Goal: Complete application form

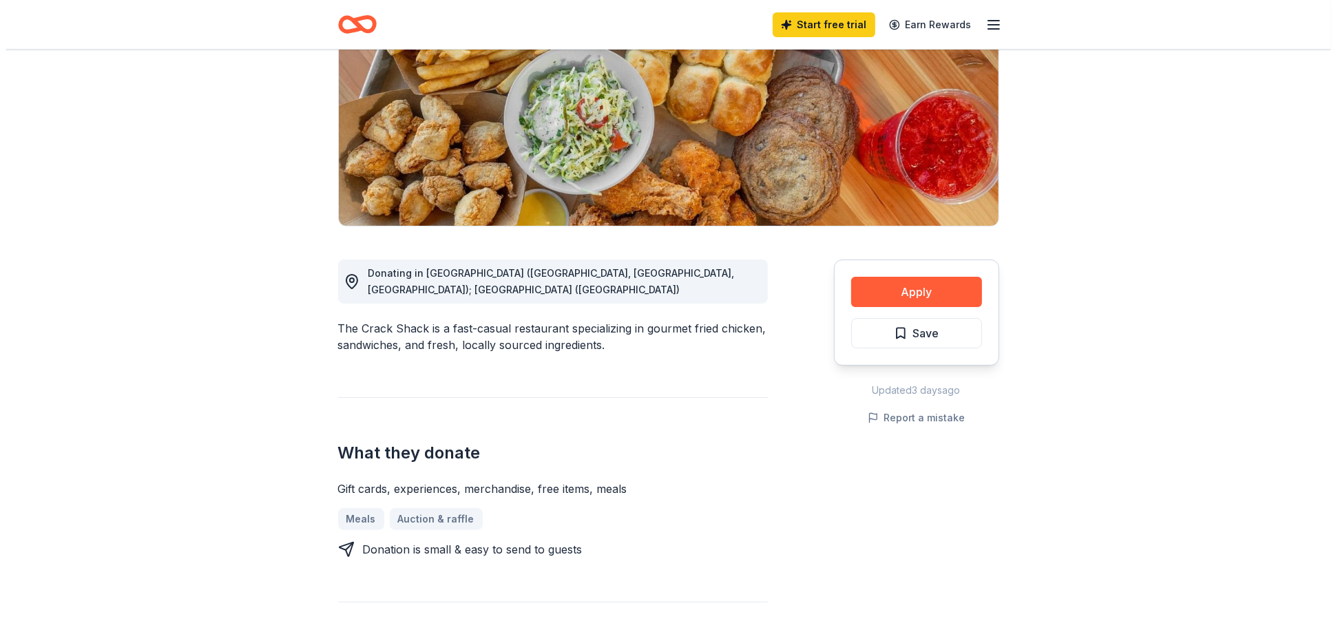
scroll to position [207, 0]
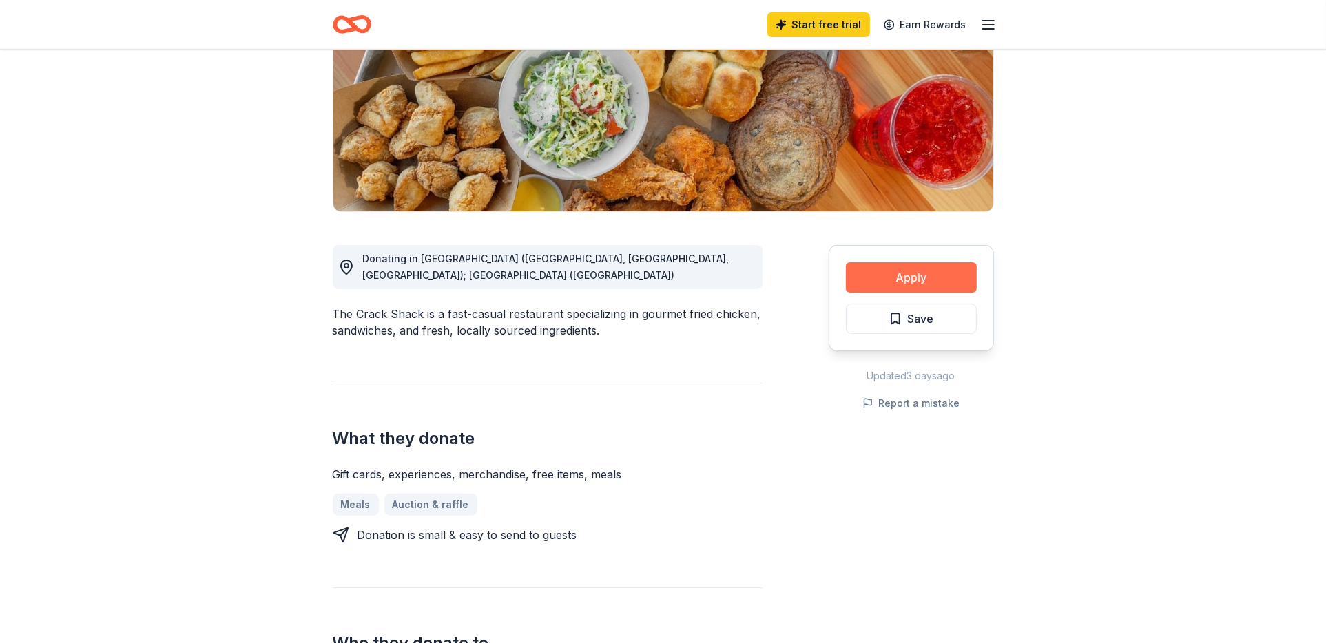
click at [949, 282] on button "Apply" at bounding box center [911, 277] width 131 height 30
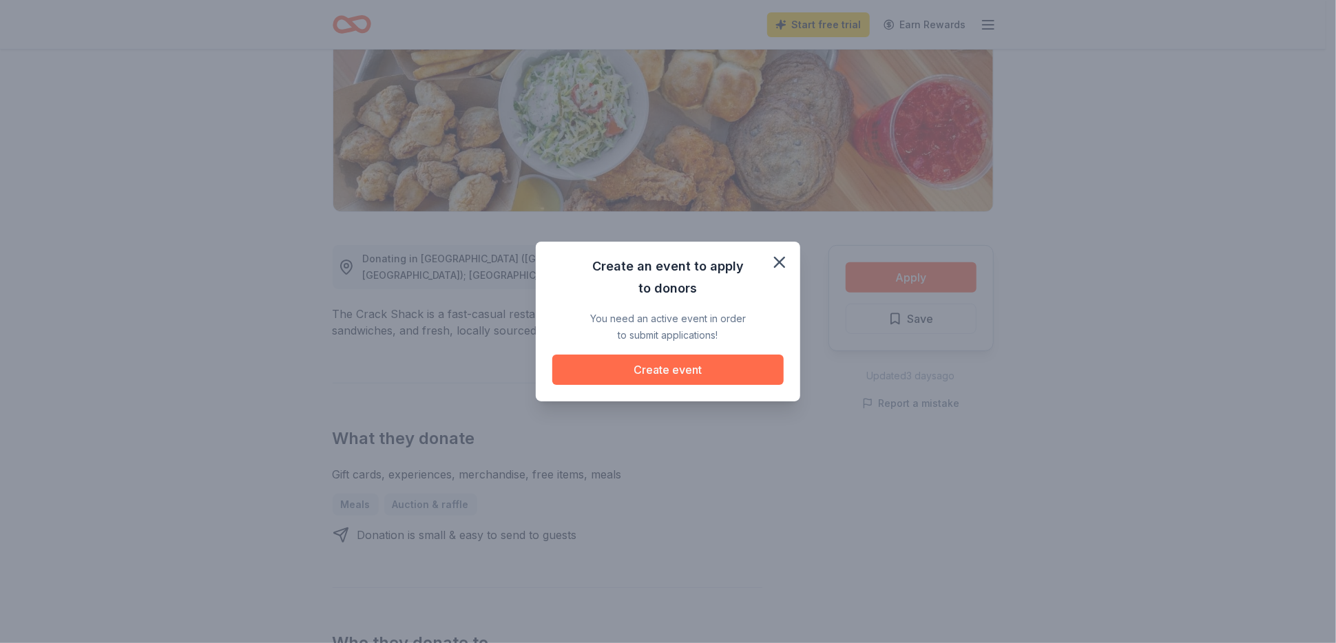
click at [702, 373] on button "Create event" at bounding box center [667, 370] width 231 height 30
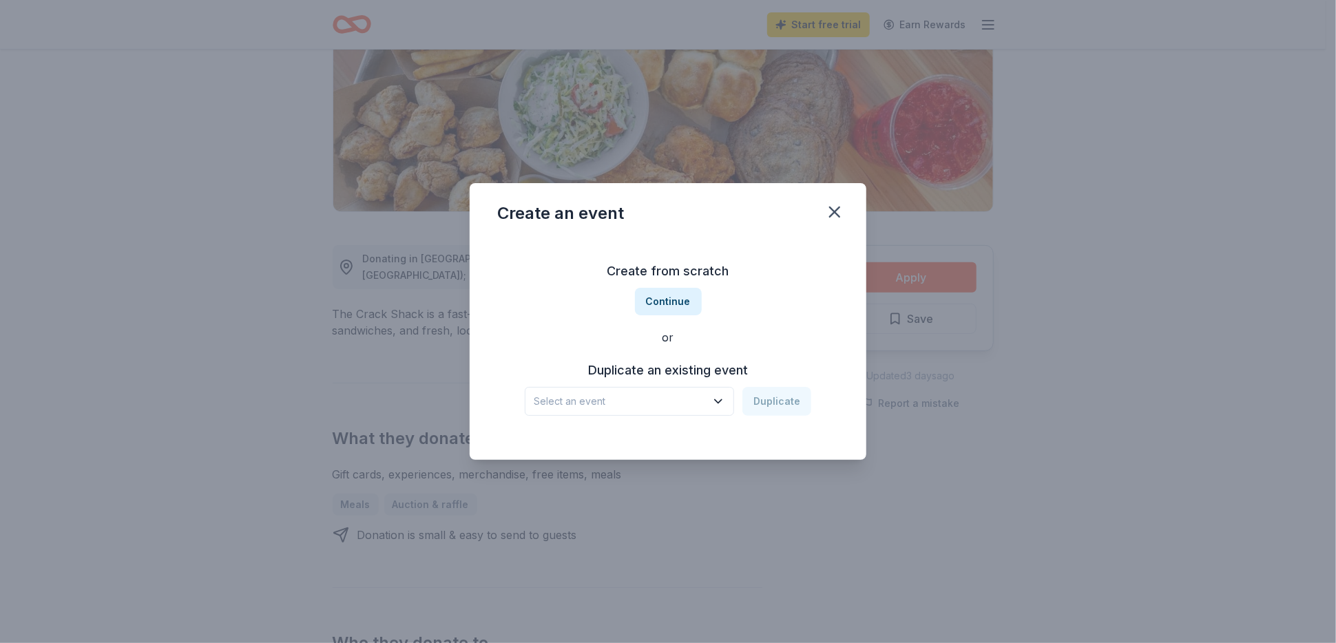
click at [716, 397] on icon "button" at bounding box center [719, 402] width 14 height 14
click at [678, 299] on button "Continue" at bounding box center [668, 302] width 67 height 28
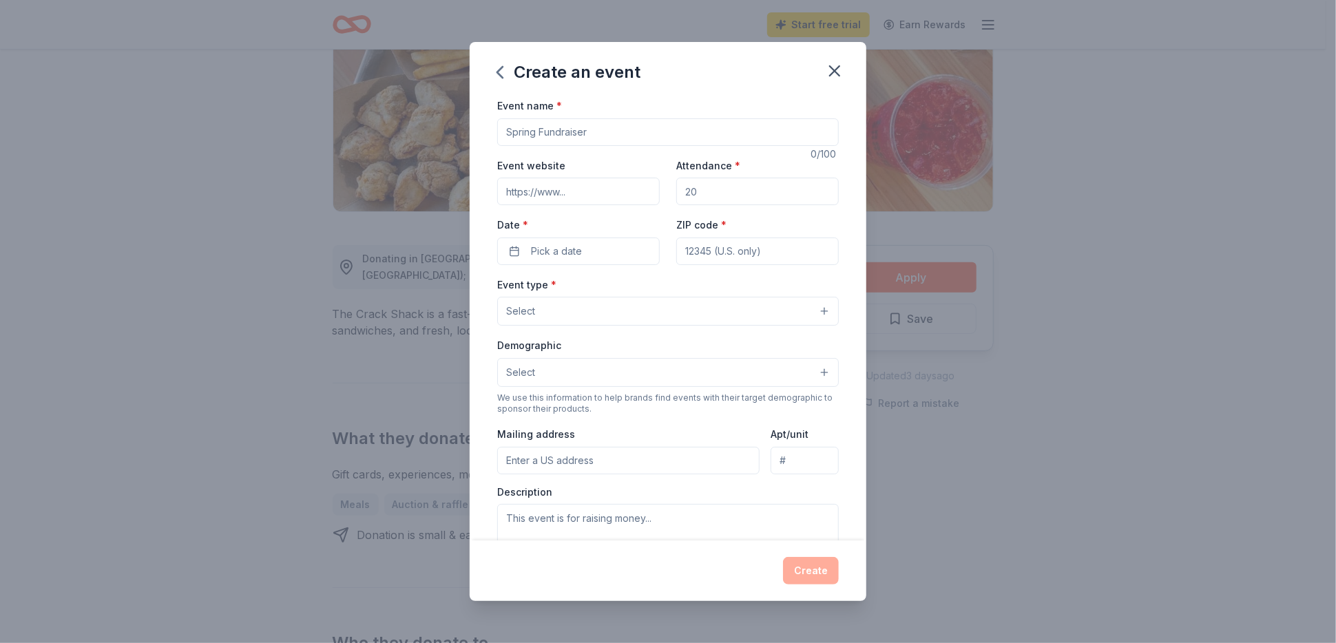
click at [540, 134] on input "Event name *" at bounding box center [668, 132] width 342 height 28
type input "F"
type input "Holiday Game Nite 2025"
click at [534, 196] on input "Event website" at bounding box center [578, 192] width 163 height 28
type input "[DOMAIN_NAME]"
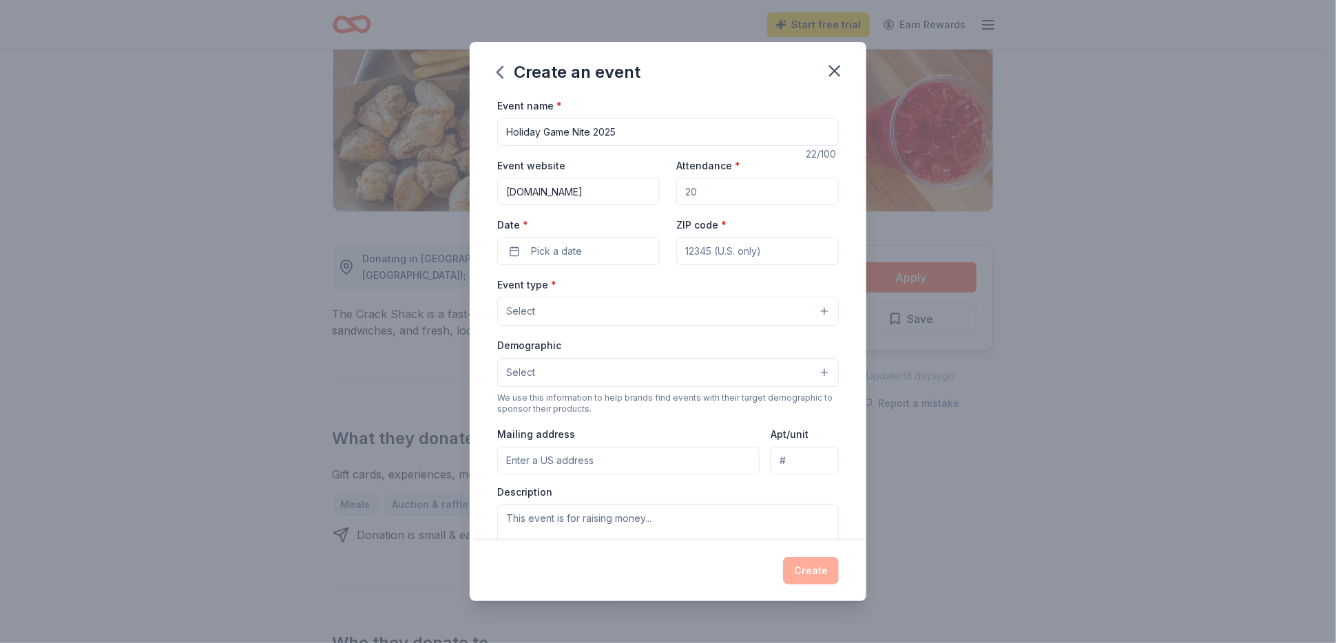
click at [714, 191] on input "Attendance *" at bounding box center [757, 192] width 163 height 28
type input "100"
click at [603, 252] on button "Pick a date" at bounding box center [578, 252] width 163 height 28
click at [645, 282] on button "Go to next month" at bounding box center [650, 287] width 19 height 19
click at [648, 284] on button "Go to next month" at bounding box center [650, 287] width 19 height 19
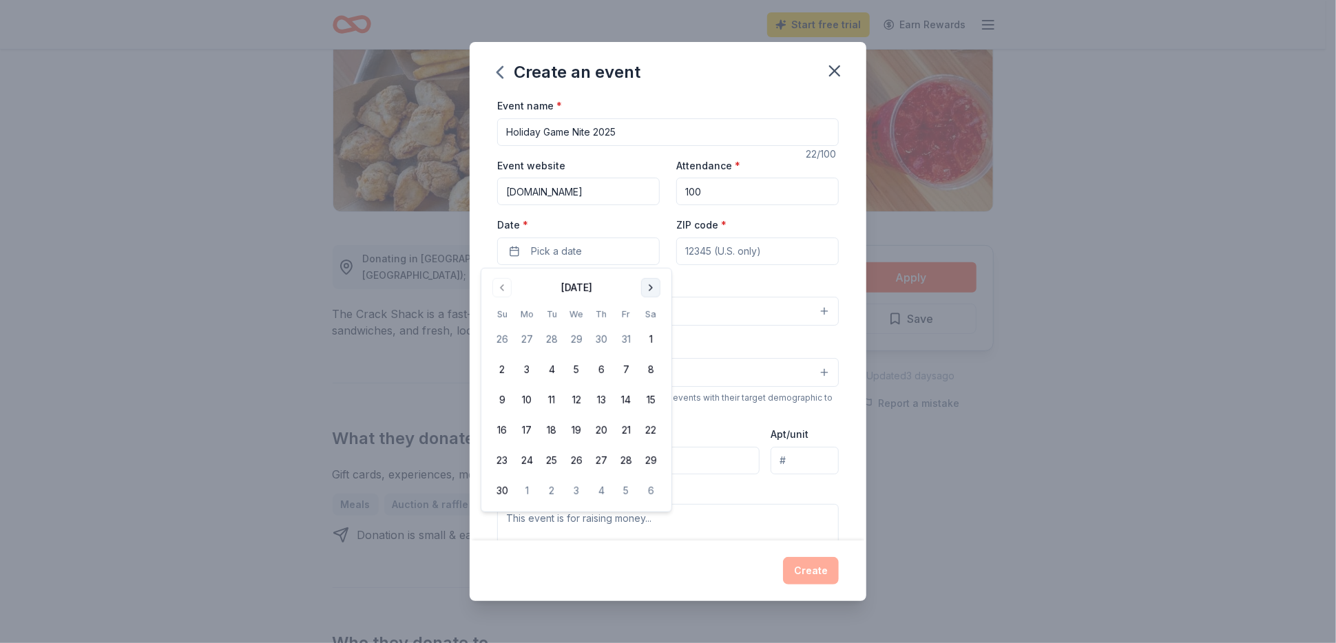
click at [650, 284] on button "Go to next month" at bounding box center [650, 287] width 19 height 19
click at [624, 340] on button "5" at bounding box center [626, 339] width 25 height 25
click at [724, 253] on input "ZIP code *" at bounding box center [757, 252] width 163 height 28
type input "90501"
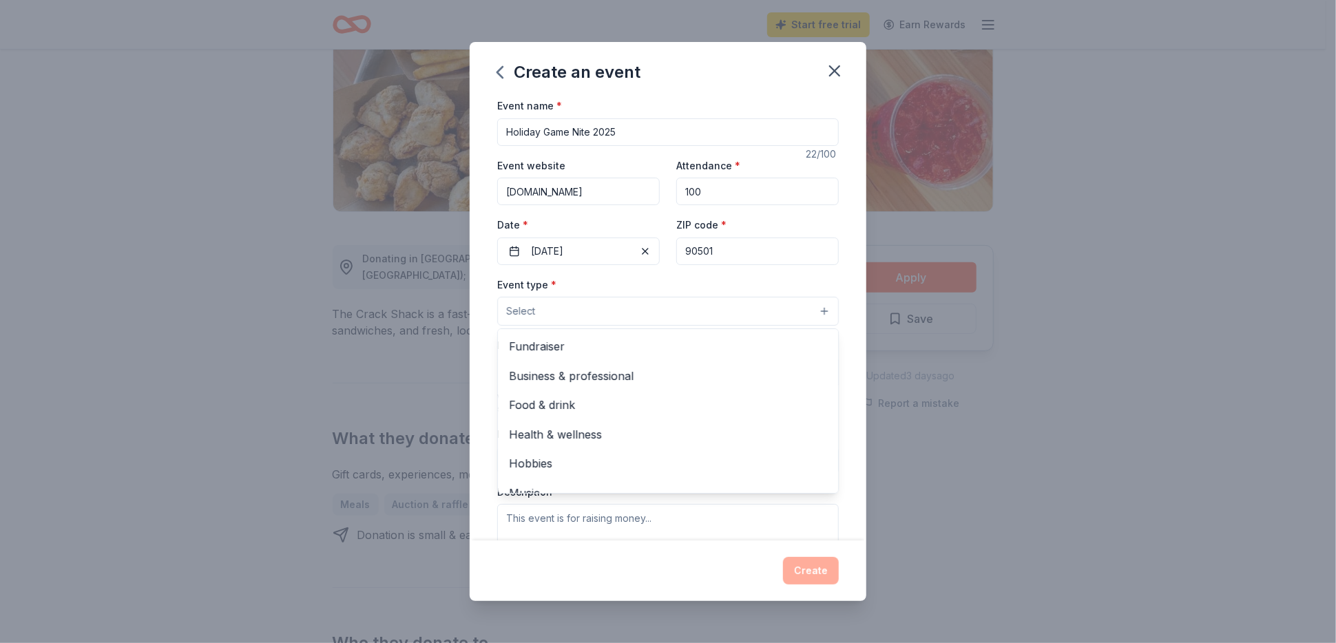
click at [523, 309] on span "Select" at bounding box center [520, 311] width 29 height 17
click at [530, 342] on span "Fundraiser" at bounding box center [668, 347] width 318 height 18
click at [488, 316] on div "Event name * Holiday Game Nite 2025 22 /100 Event website [DOMAIN_NAME] Attenda…" at bounding box center [668, 319] width 397 height 444
click at [819, 314] on button "Fundraiser" at bounding box center [668, 312] width 342 height 30
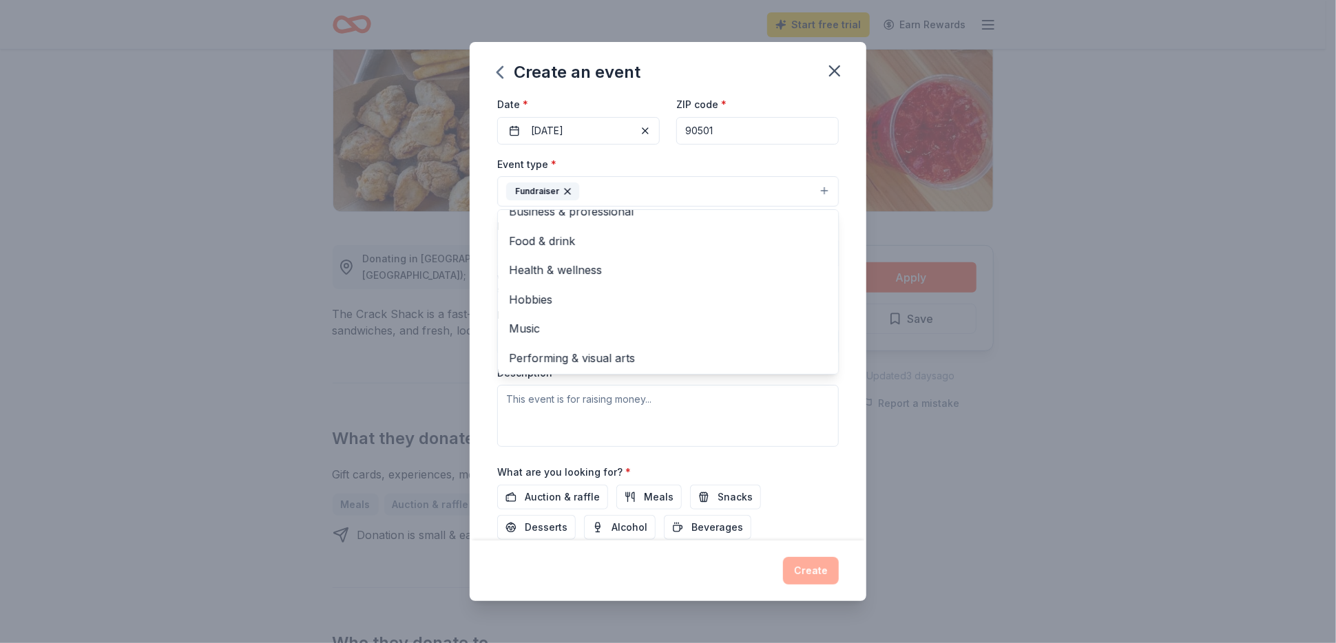
scroll to position [138, 0]
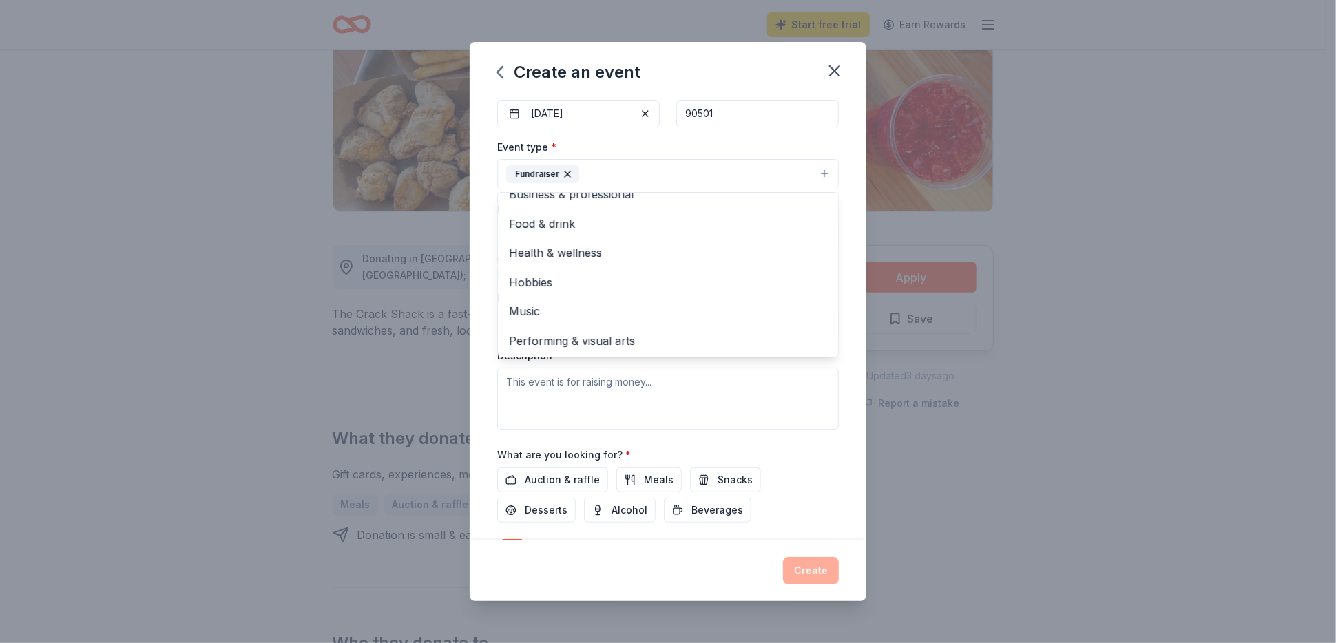
click at [484, 391] on div "Event name * Holiday Game Nite 2025 22 /100 Event website [DOMAIN_NAME] Attenda…" at bounding box center [668, 319] width 397 height 444
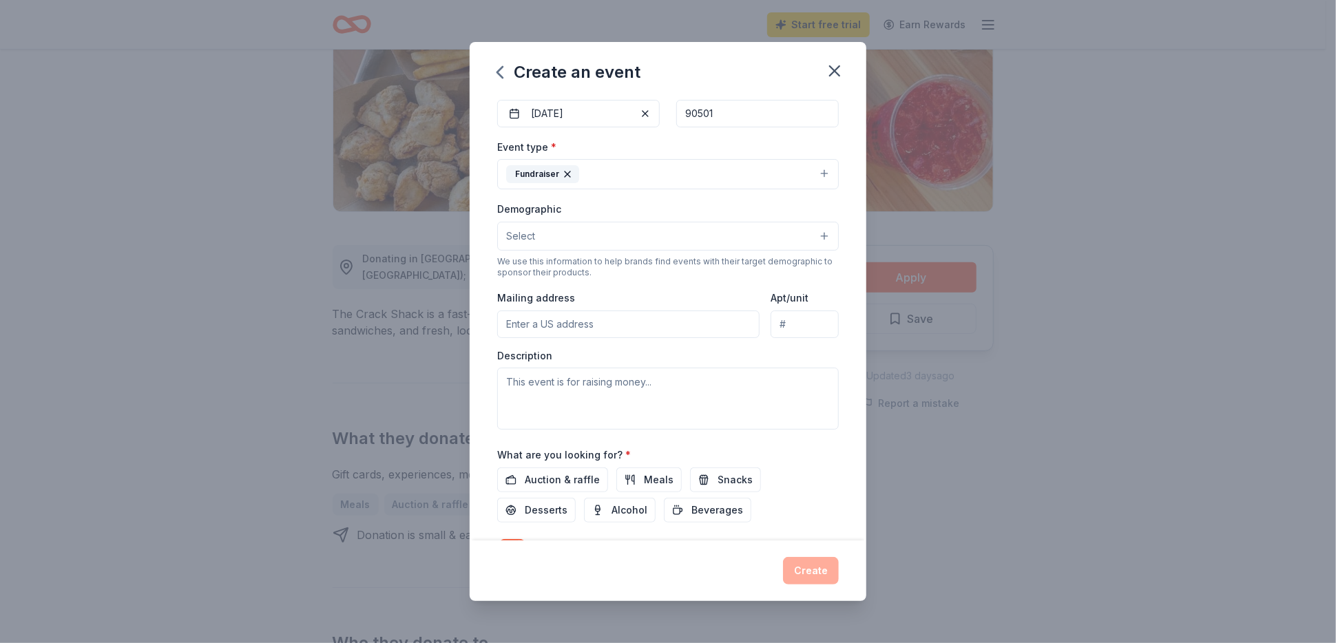
click at [517, 320] on input "Mailing address" at bounding box center [628, 325] width 262 height 28
drag, startPoint x: 574, startPoint y: 343, endPoint x: 586, endPoint y: 342, distance: 11.8
click at [625, 320] on input "[STREET_ADDRESS][PERSON_NAME]" at bounding box center [628, 325] width 262 height 28
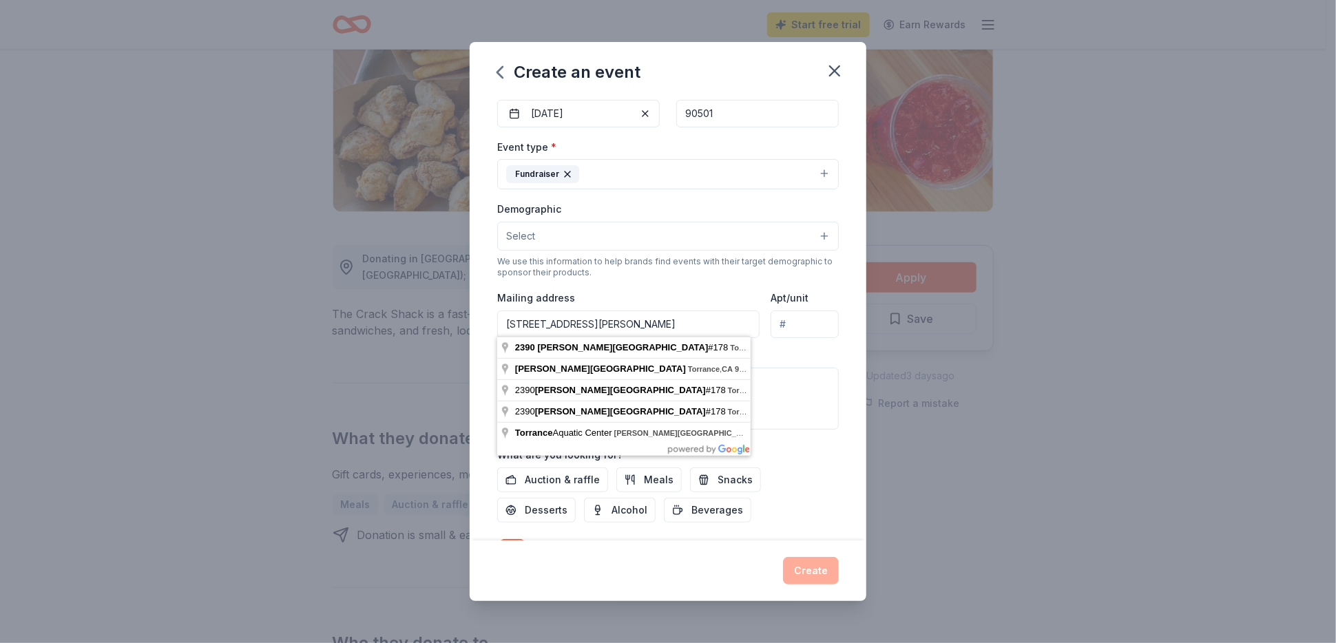
click at [639, 321] on input "[STREET_ADDRESS][PERSON_NAME]" at bounding box center [628, 325] width 262 height 28
type input "[STREET_ADDRESS][PERSON_NAME]"
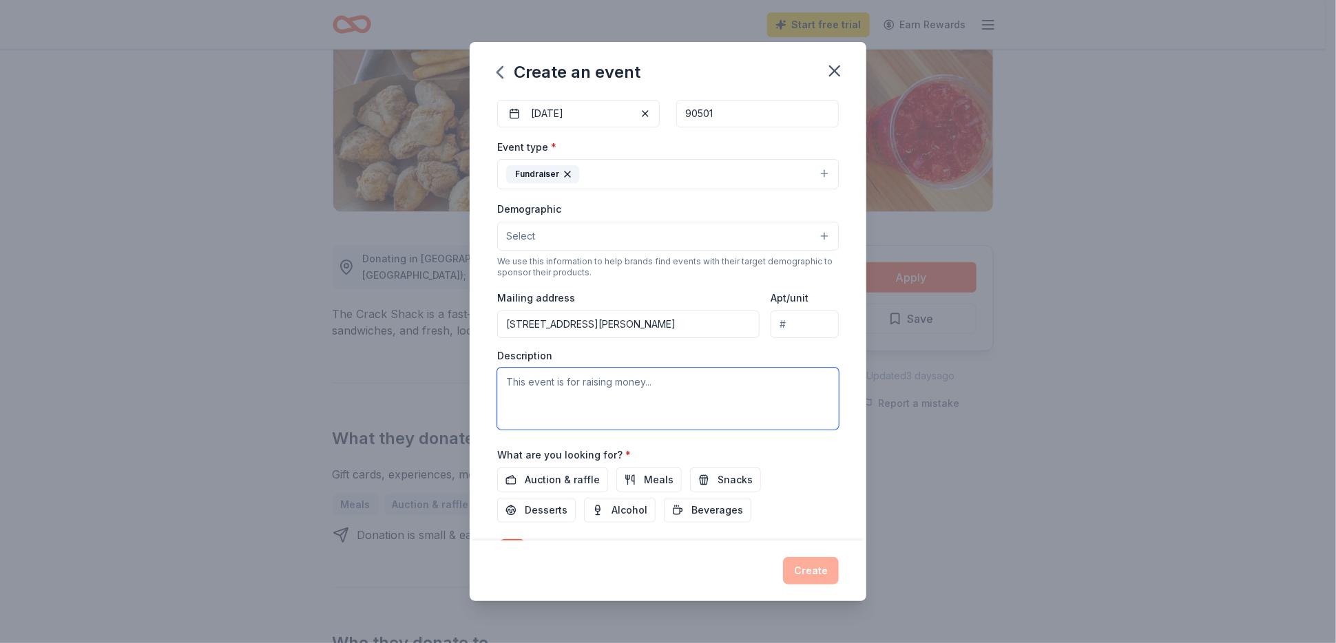
click at [806, 410] on textarea at bounding box center [668, 399] width 342 height 62
click at [637, 376] on textarea "Our Holiday Game Nite 2025 will" at bounding box center [668, 399] width 342 height 62
click at [715, 377] on textarea "Our Holiday Game Nite 2025 Fundraiser will" at bounding box center [668, 399] width 342 height 62
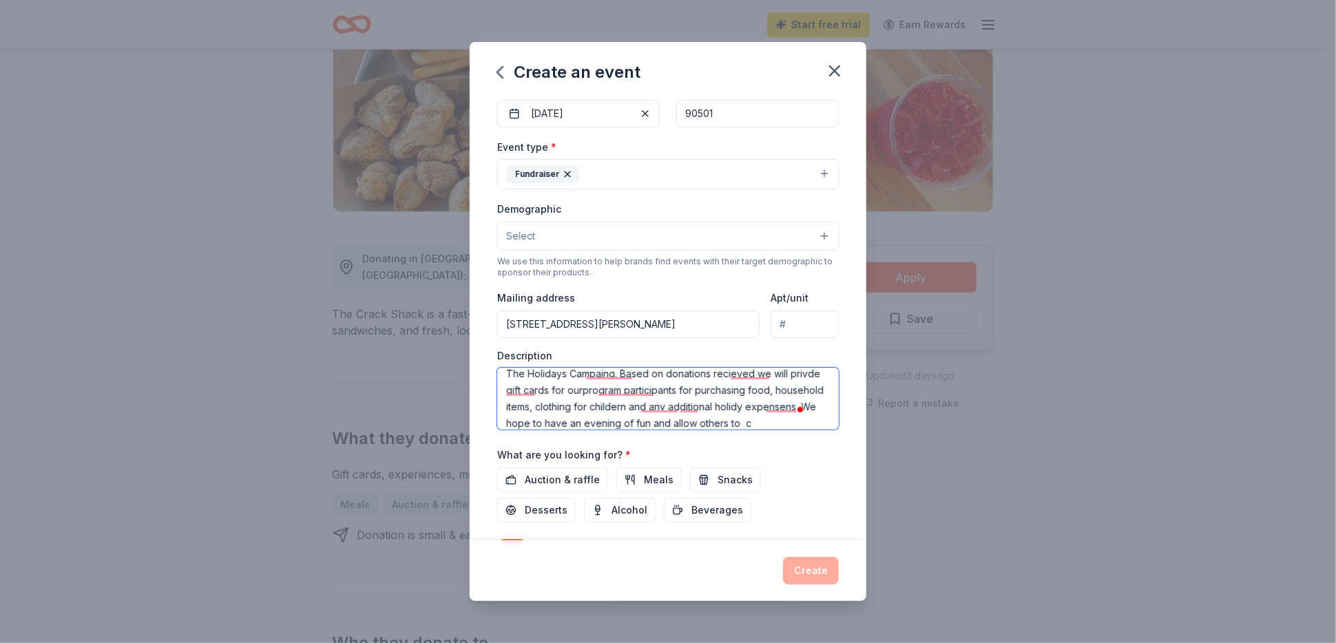
scroll to position [41, 0]
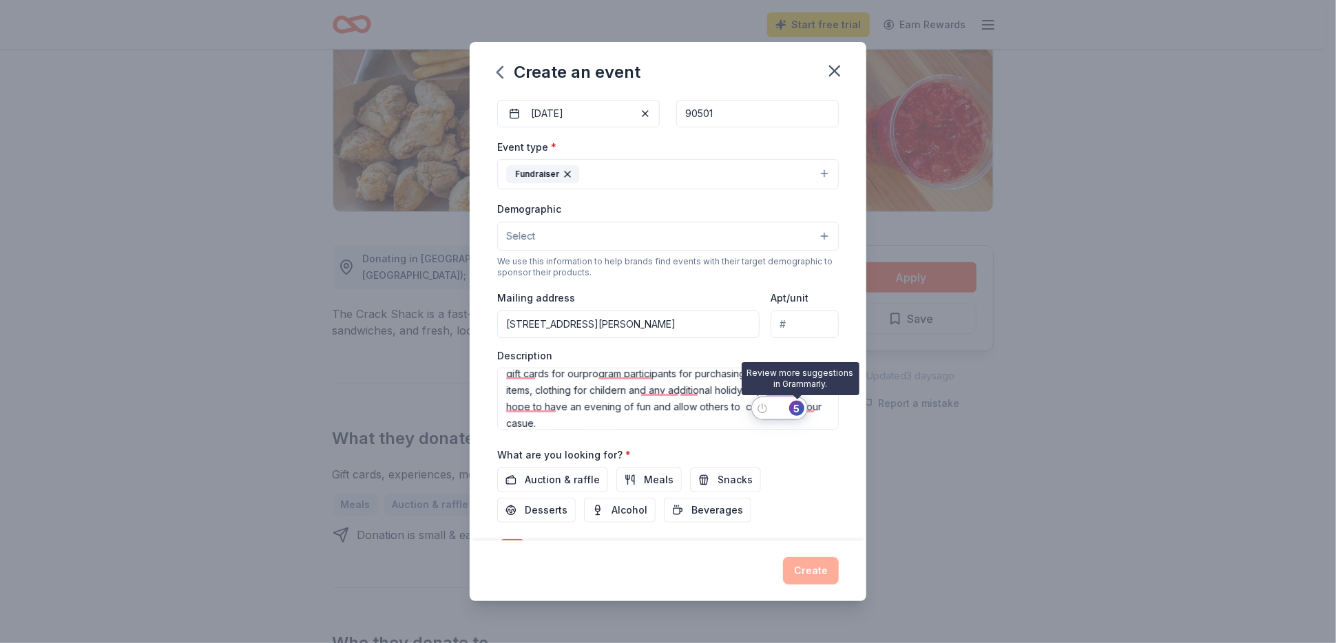
click at [800, 408] on div "5" at bounding box center [796, 408] width 15 height 15
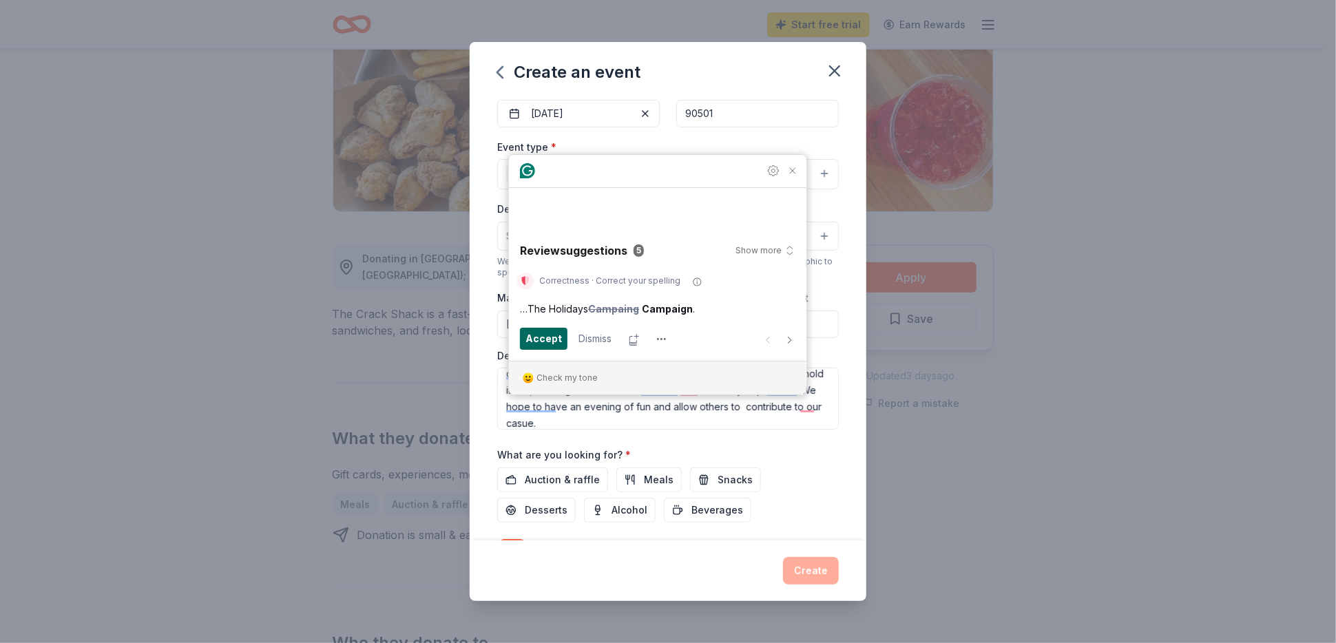
click at [542, 339] on span "Accept" at bounding box center [544, 338] width 37 height 15
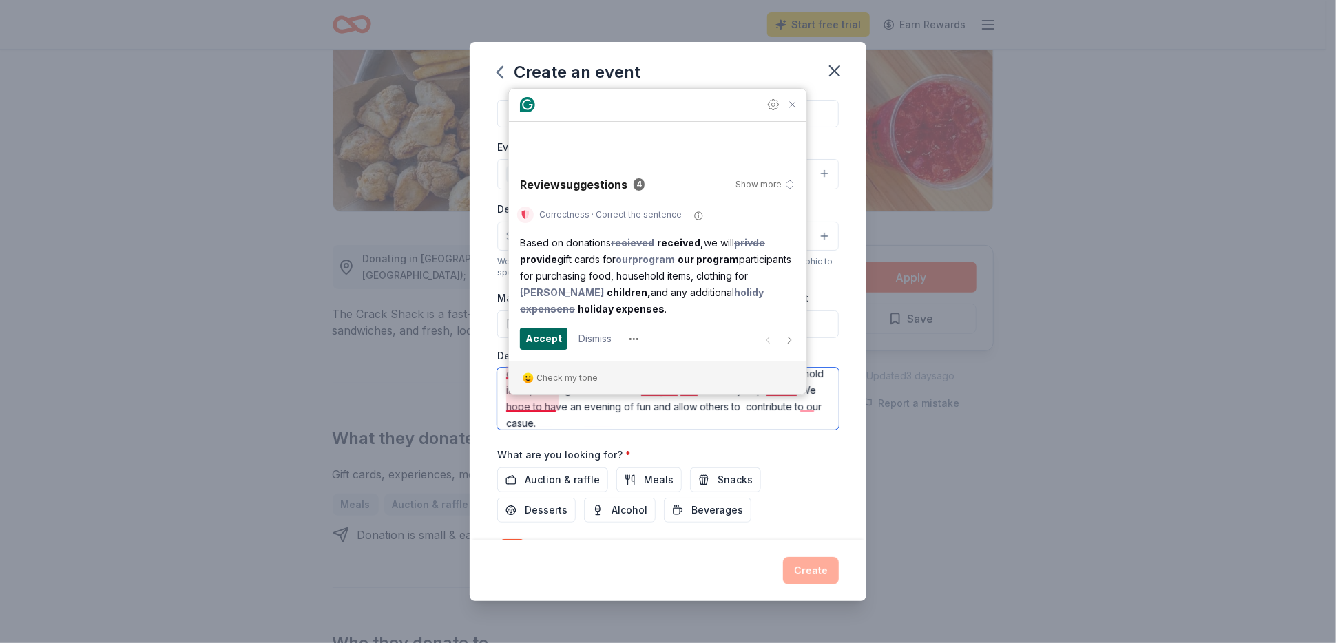
scroll to position [0, 0]
click at [549, 333] on span "Accept" at bounding box center [544, 338] width 37 height 15
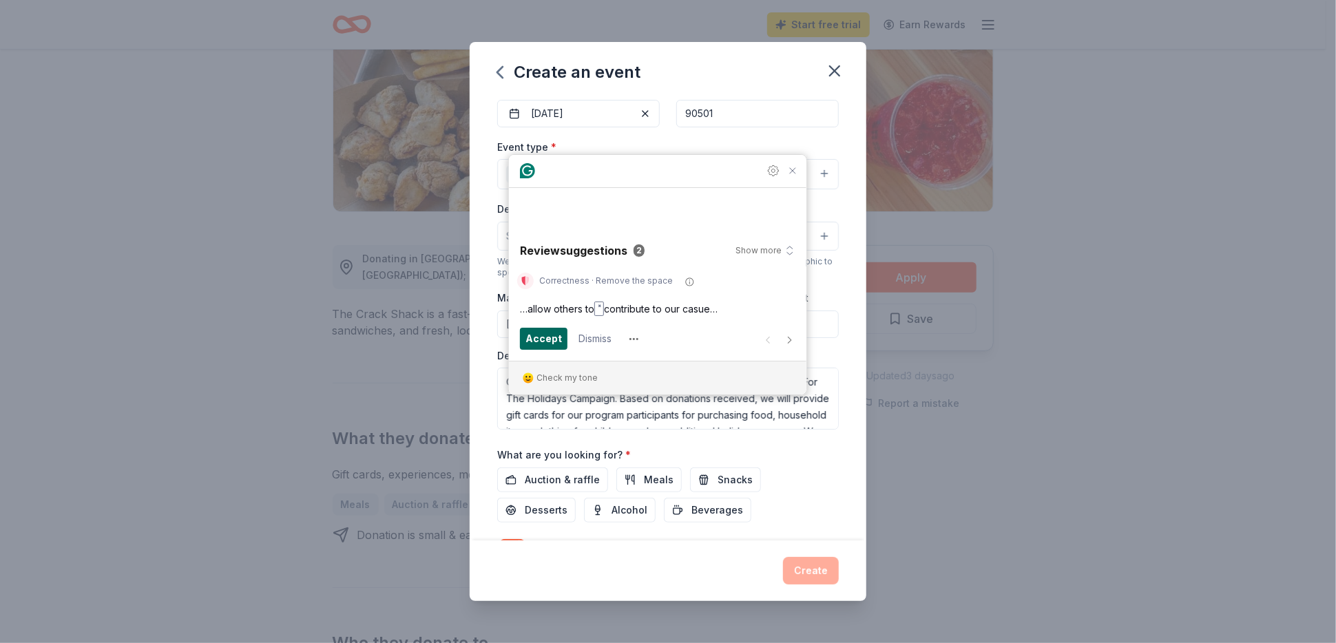
click at [545, 338] on span "Accept" at bounding box center [544, 338] width 37 height 15
click at [535, 339] on span "Accept" at bounding box center [544, 338] width 37 height 15
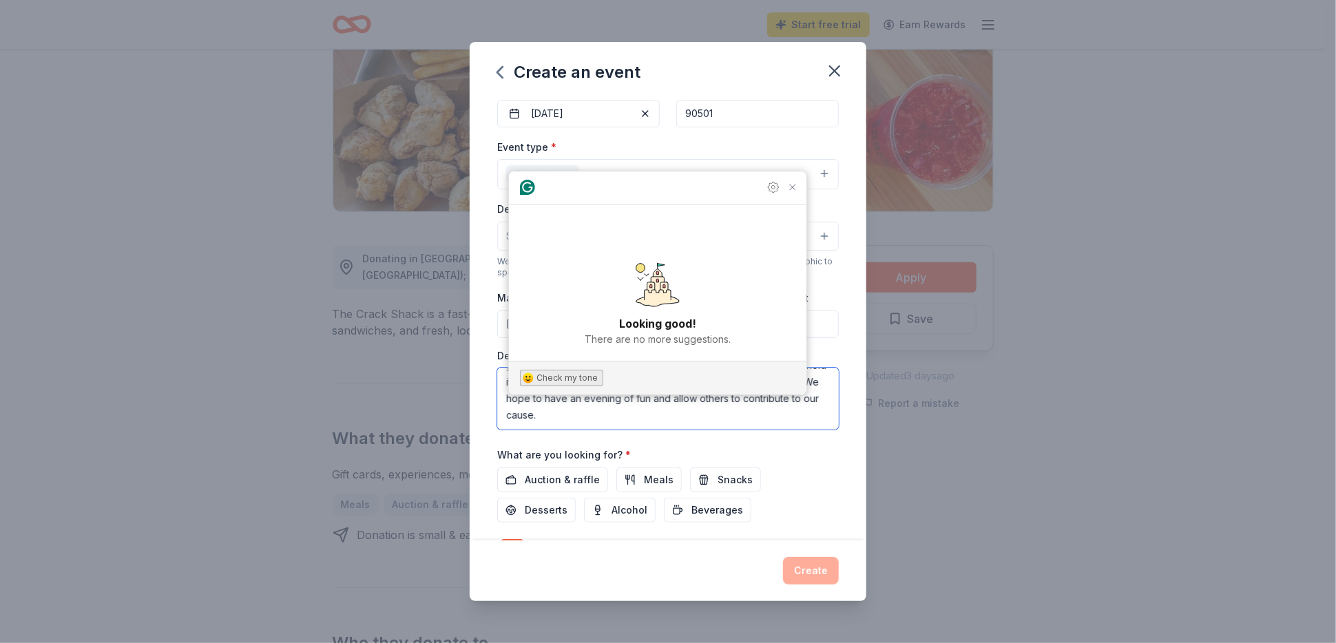
type textarea "Our Holiday Game Nite 2025 Fundraiser will fund our annual Help For The Holiday…"
click at [561, 374] on div "Check my tone" at bounding box center [567, 378] width 61 height 12
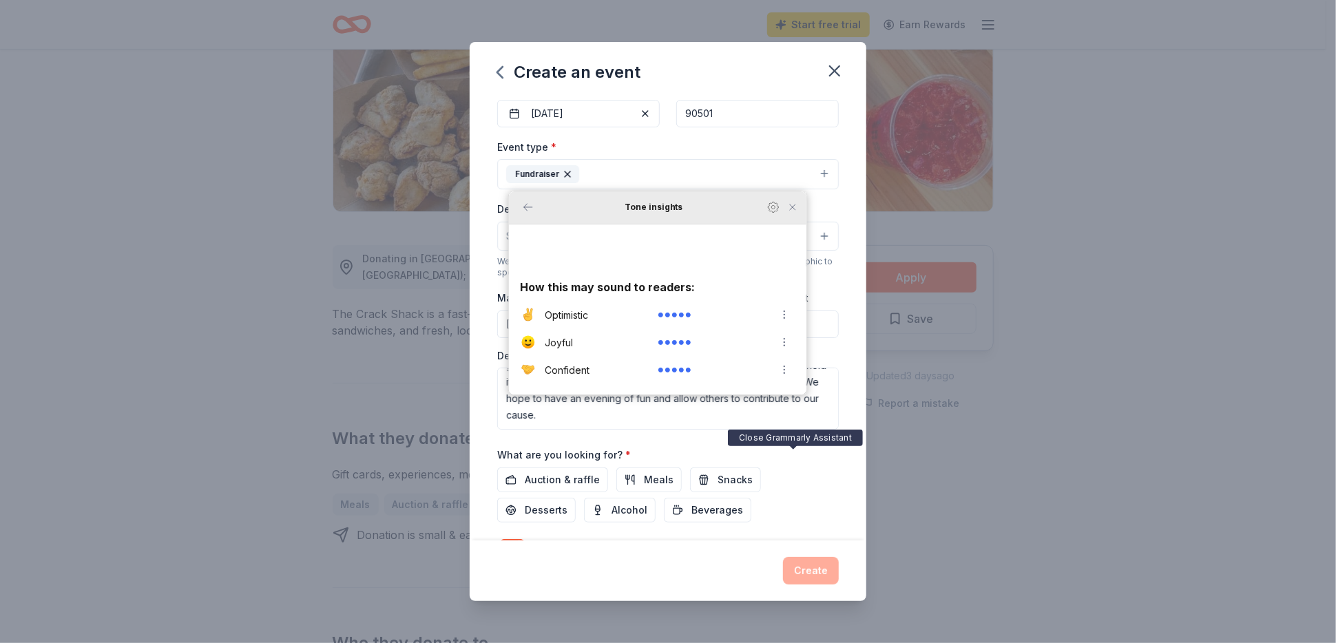
click at [796, 213] on icon "Close Grammarly Assistant" at bounding box center [792, 207] width 11 height 11
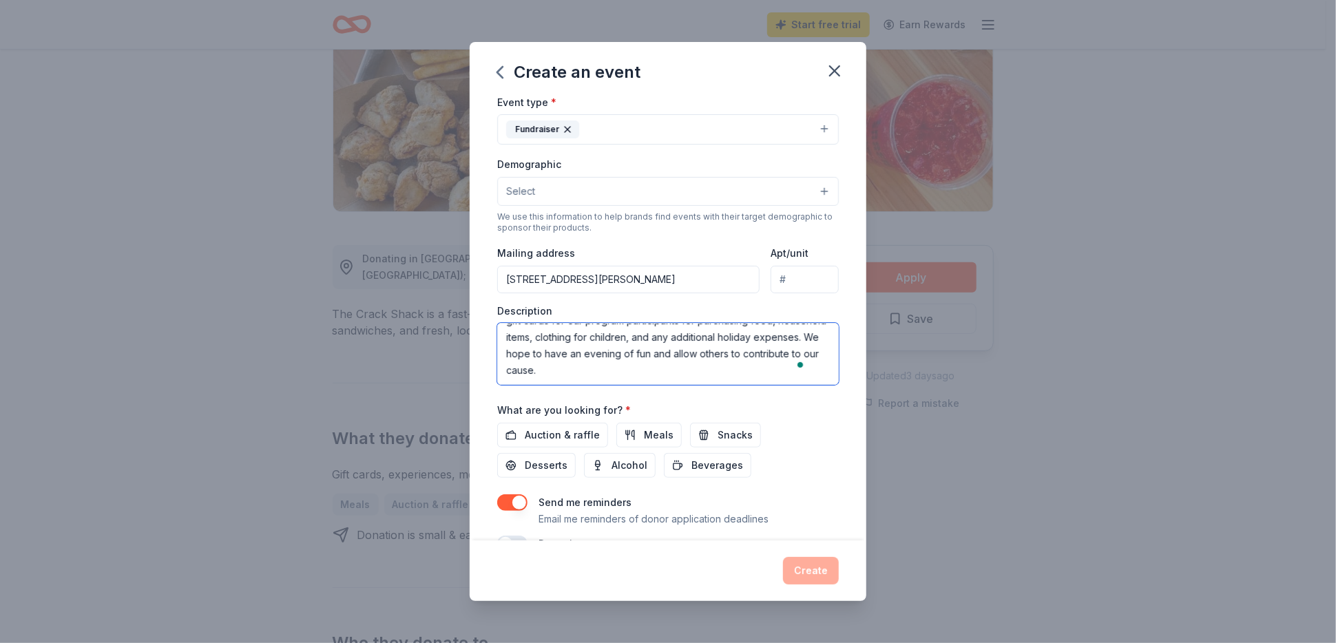
scroll to position [207, 0]
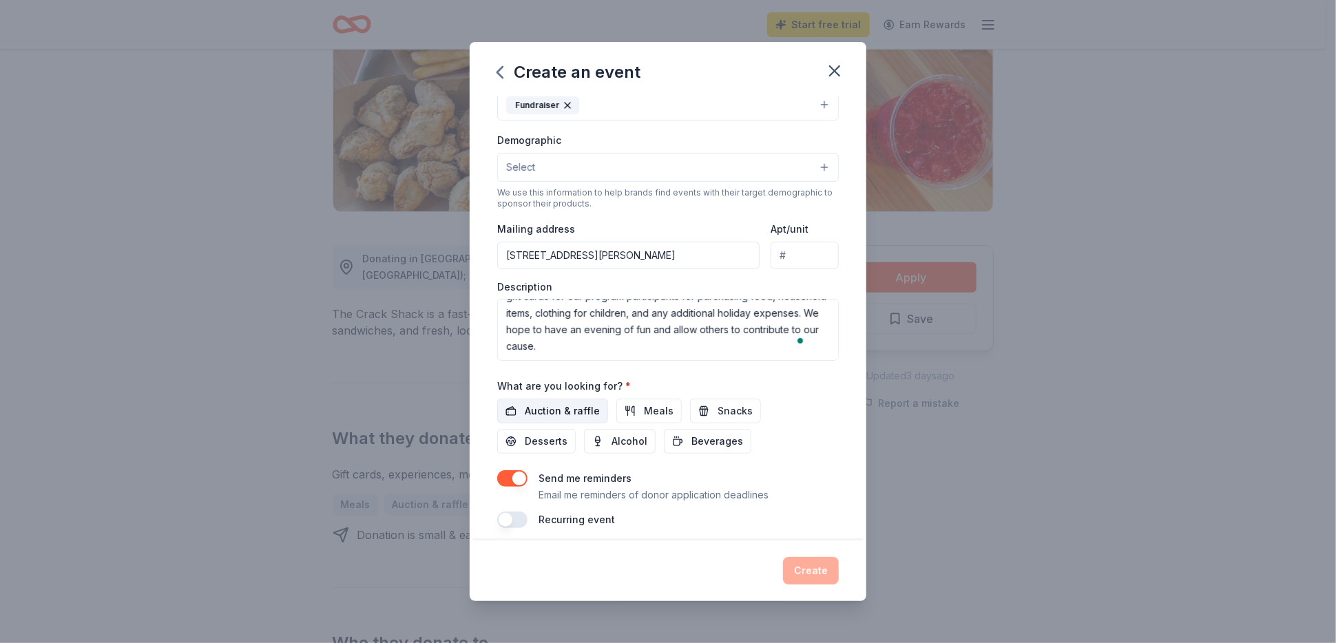
click at [593, 406] on span "Auction & raffle" at bounding box center [562, 411] width 75 height 17
click at [654, 408] on span "Meals" at bounding box center [659, 411] width 30 height 17
click at [743, 410] on span "Snacks" at bounding box center [735, 411] width 35 height 17
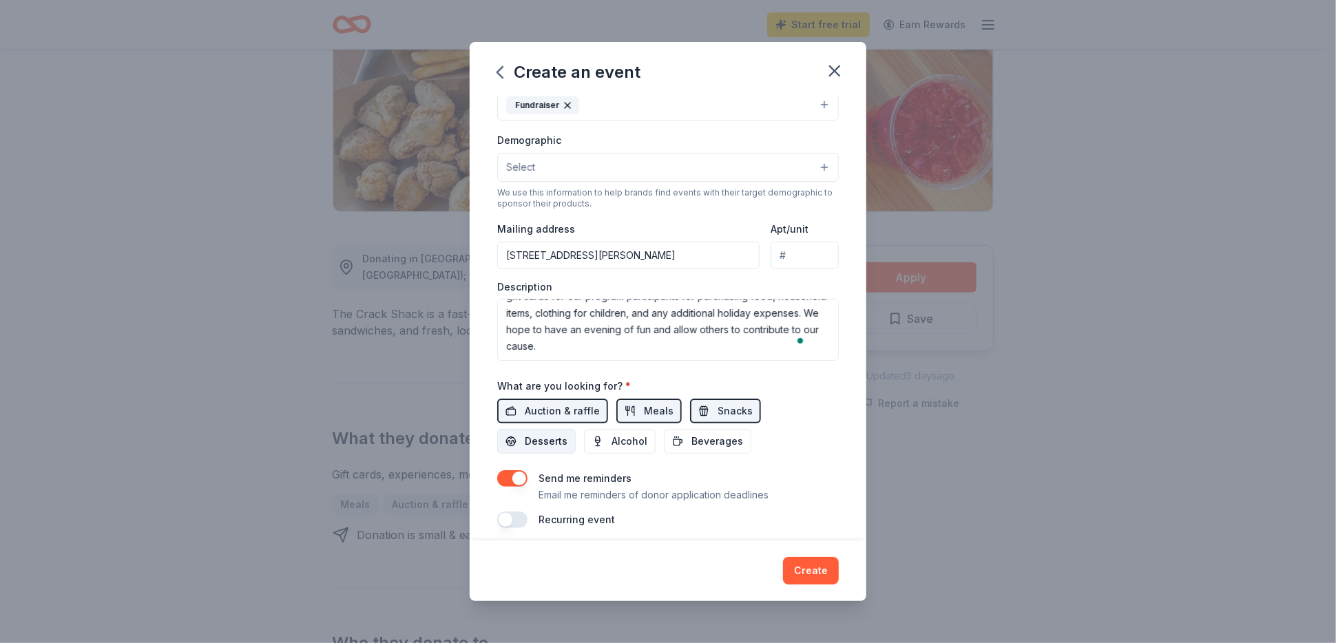
click at [550, 433] on span "Desserts" at bounding box center [546, 441] width 43 height 17
click at [729, 439] on span "Beverages" at bounding box center [718, 441] width 52 height 17
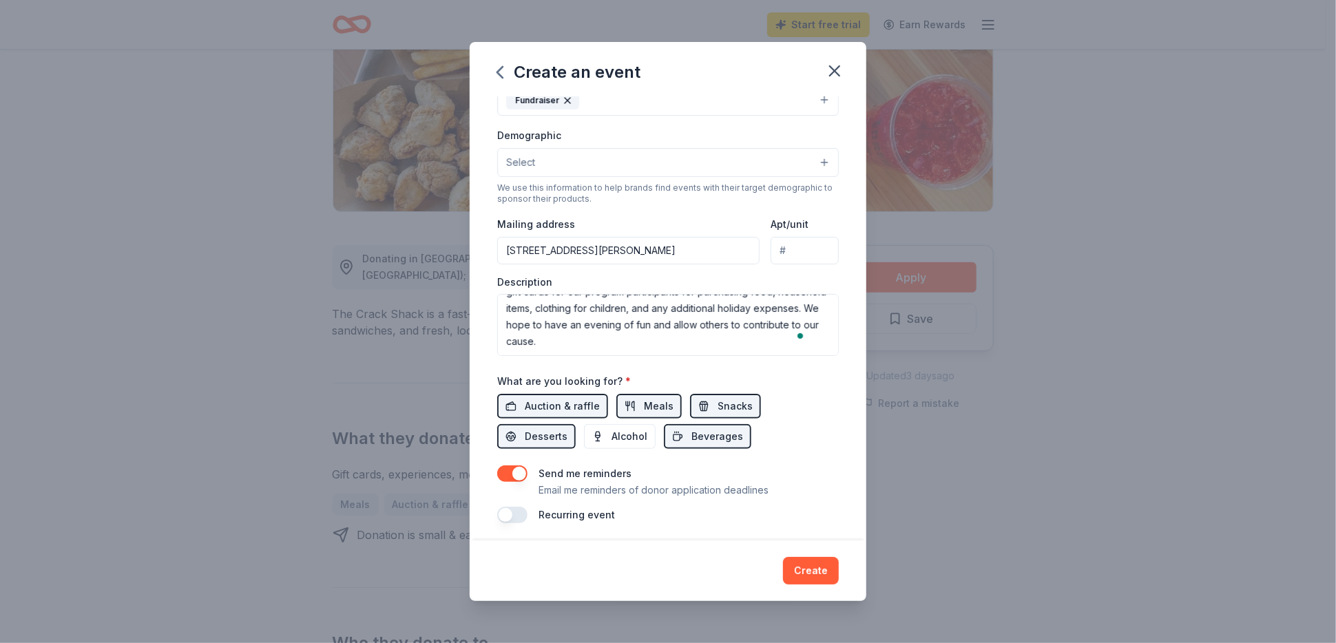
scroll to position [213, 0]
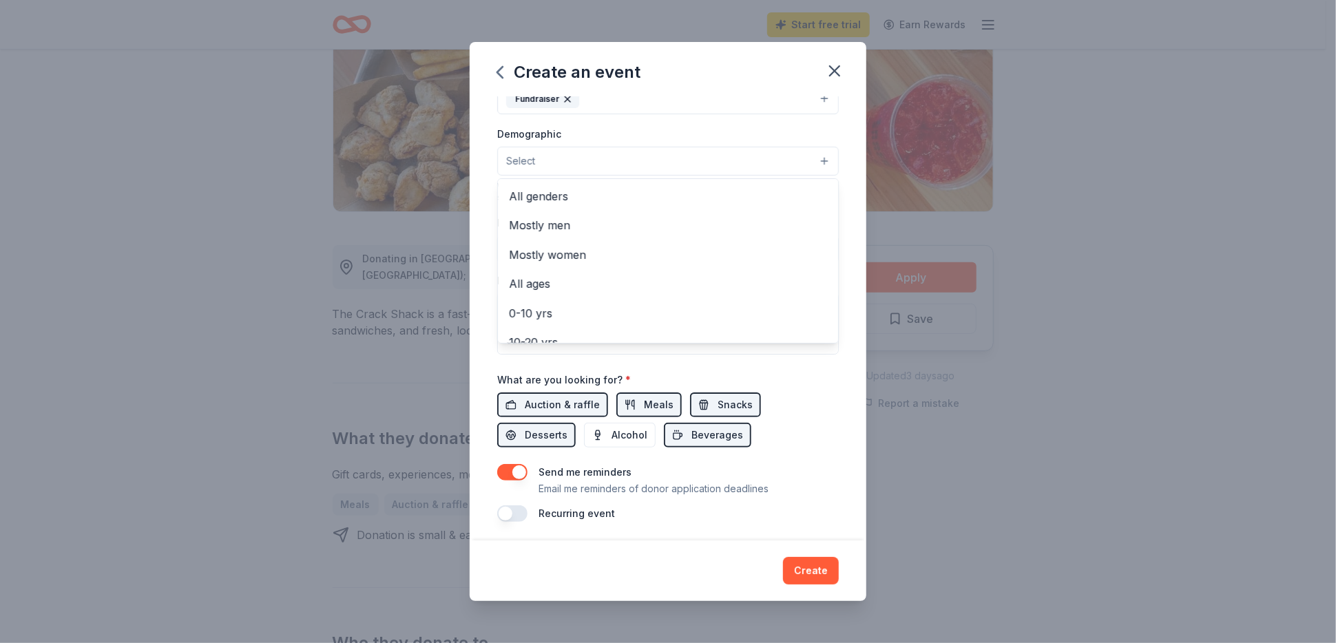
click at [816, 158] on button "Select" at bounding box center [668, 161] width 342 height 29
click at [556, 196] on span "All genders" at bounding box center [668, 196] width 318 height 18
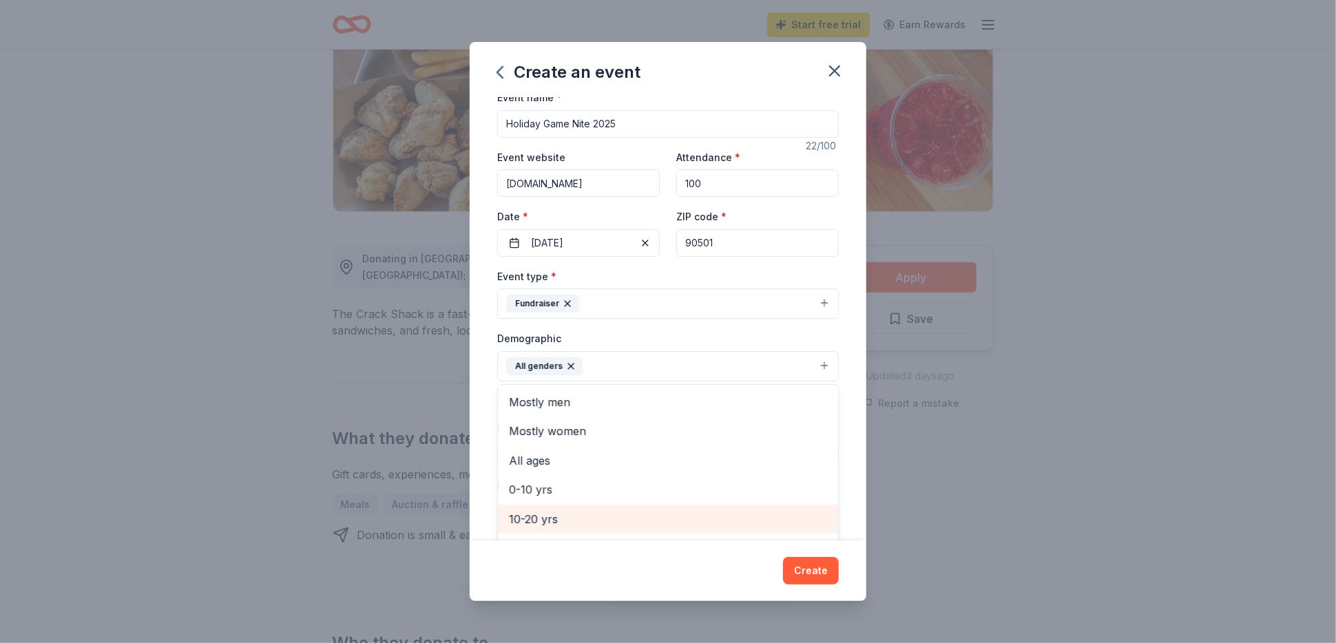
scroll to position [0, 0]
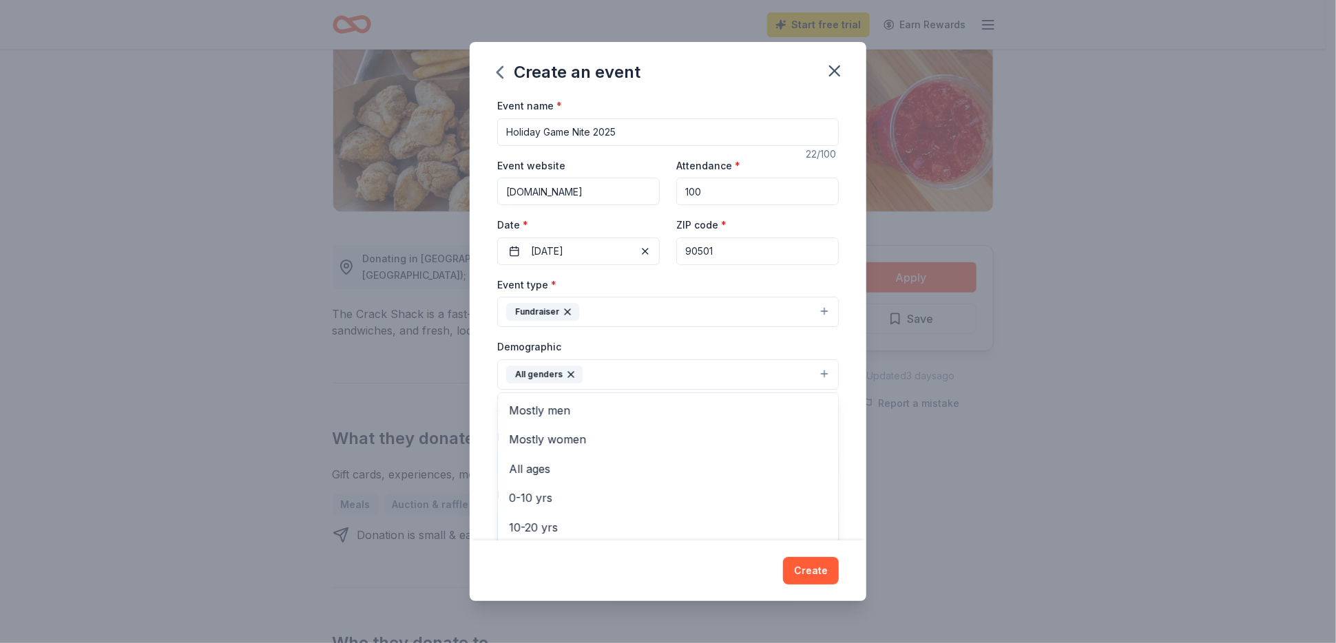
click at [823, 572] on div "Create an event Event name * Holiday Game Nite 2025 22 /100 Event website [DOMA…" at bounding box center [668, 321] width 397 height 559
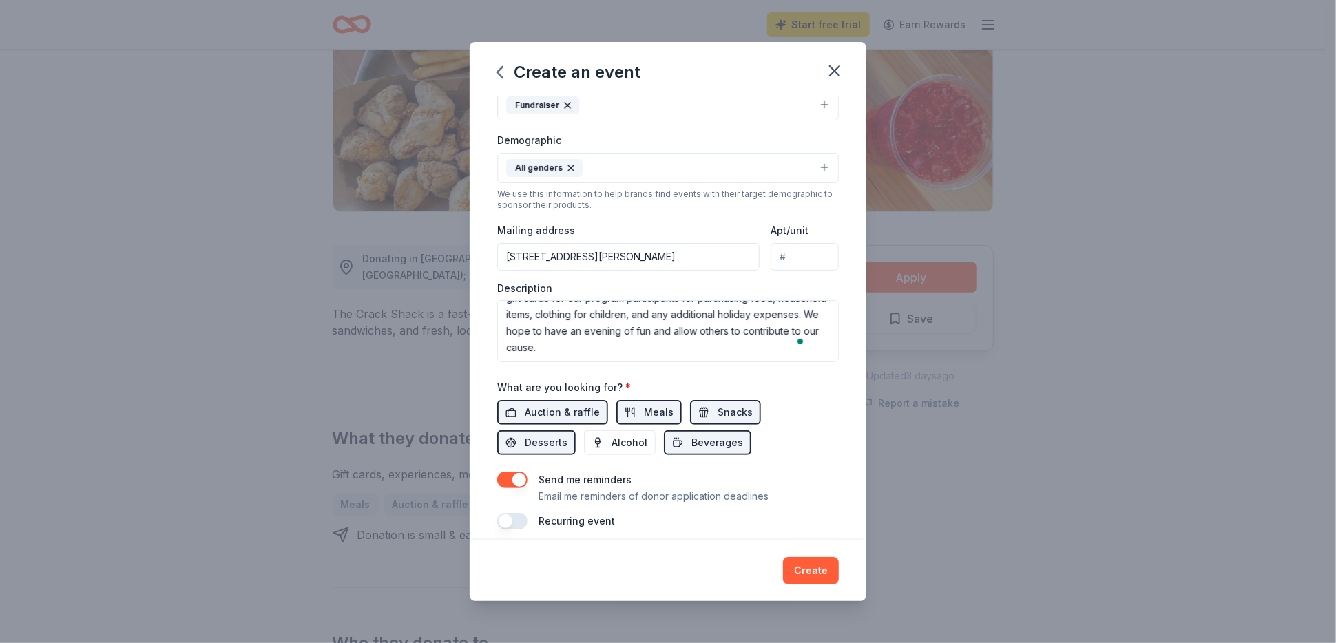
scroll to position [214, 0]
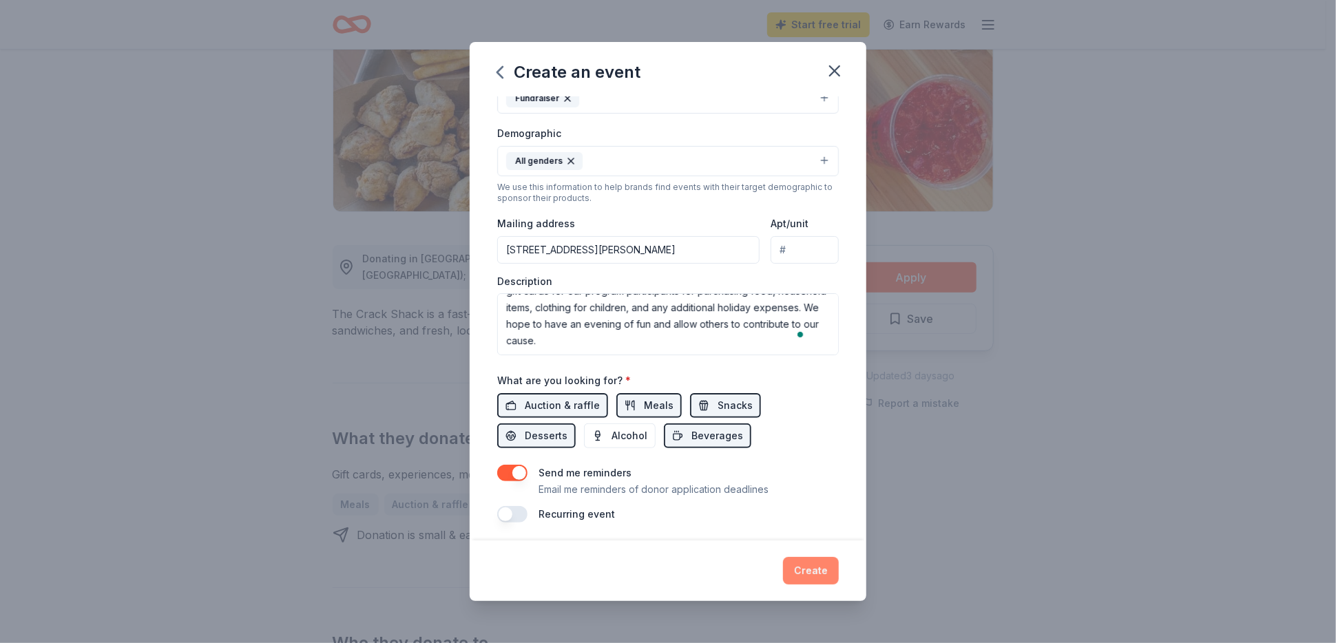
click at [817, 572] on button "Create" at bounding box center [811, 571] width 56 height 28
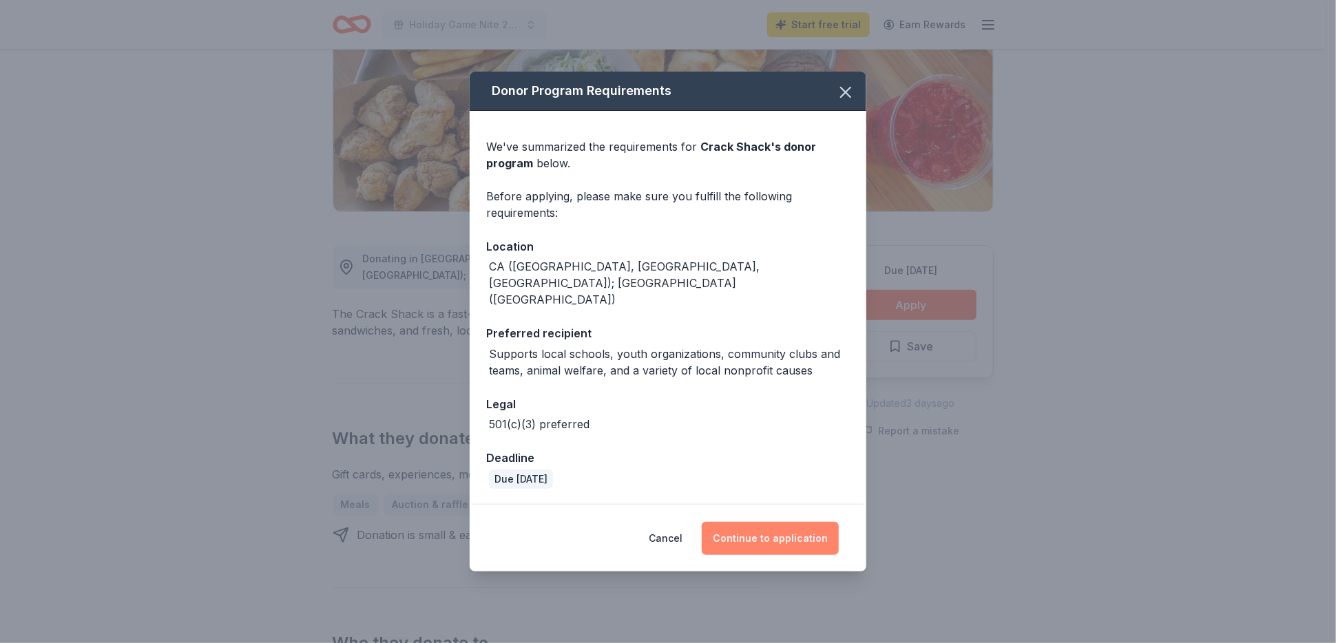
click at [825, 526] on button "Continue to application" at bounding box center [770, 538] width 137 height 33
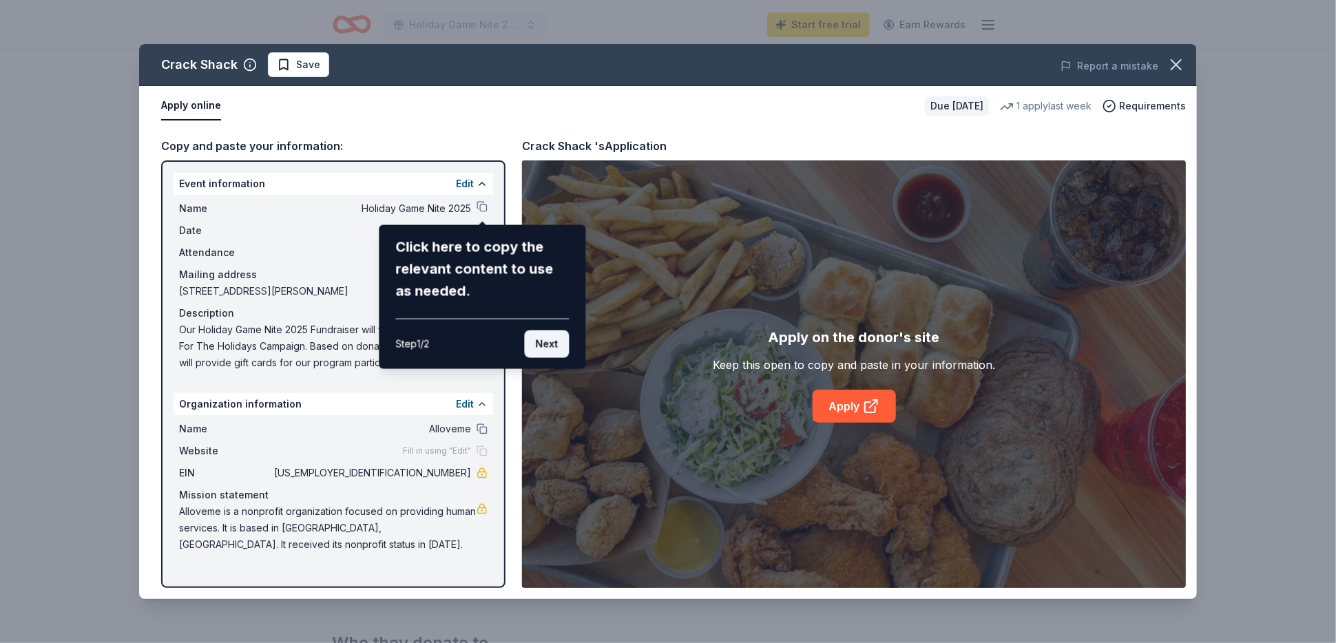
click at [550, 346] on button "Next" at bounding box center [546, 345] width 45 height 28
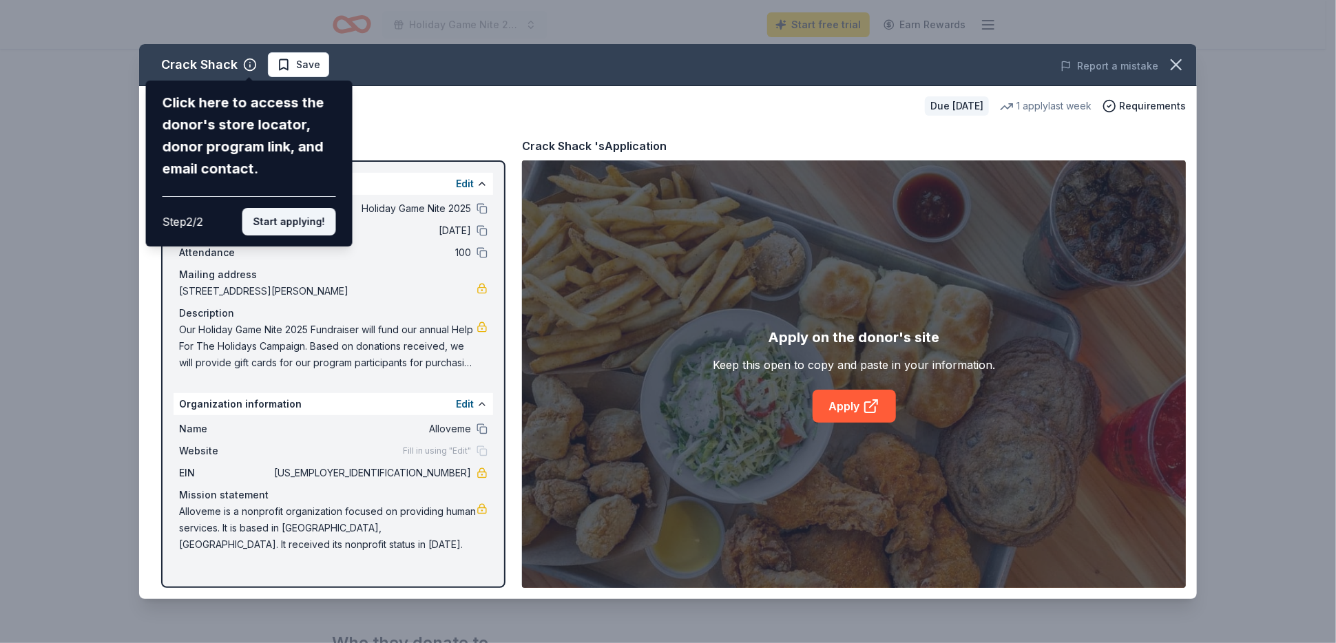
click at [290, 220] on button "Start applying!" at bounding box center [289, 222] width 94 height 28
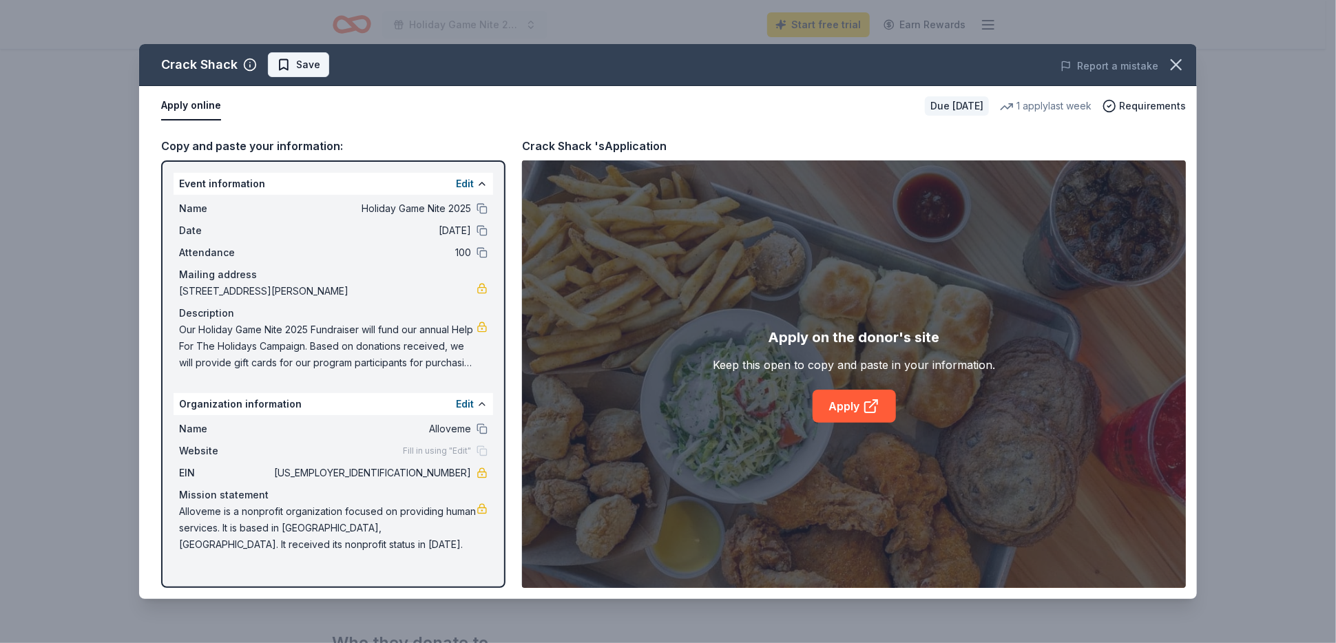
click at [307, 68] on span "Save" at bounding box center [308, 64] width 24 height 17
click at [856, 406] on link "Apply" at bounding box center [854, 406] width 83 height 33
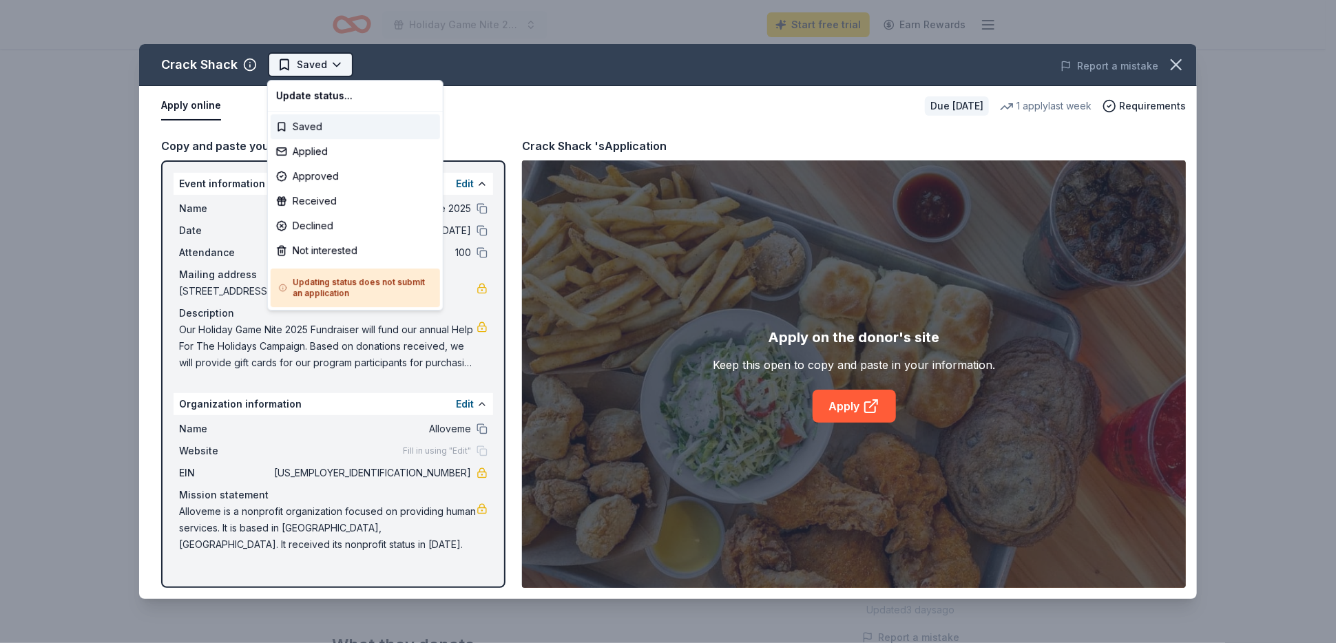
click at [333, 65] on html "Holiday Game Nite 2025 Start free trial Earn Rewards Due [DATE] Share Crack Sha…" at bounding box center [668, 321] width 1336 height 643
click at [381, 131] on div "Saved" at bounding box center [355, 126] width 169 height 25
click at [335, 64] on html "Holiday Game Nite 2025 Start free trial Earn Rewards Due [DATE] Share Crack Sha…" at bounding box center [668, 321] width 1336 height 643
click at [543, 100] on html "Holiday Game Nite 2025 Start free trial Earn Rewards Due [DATE] Share Crack Sha…" at bounding box center [668, 321] width 1336 height 643
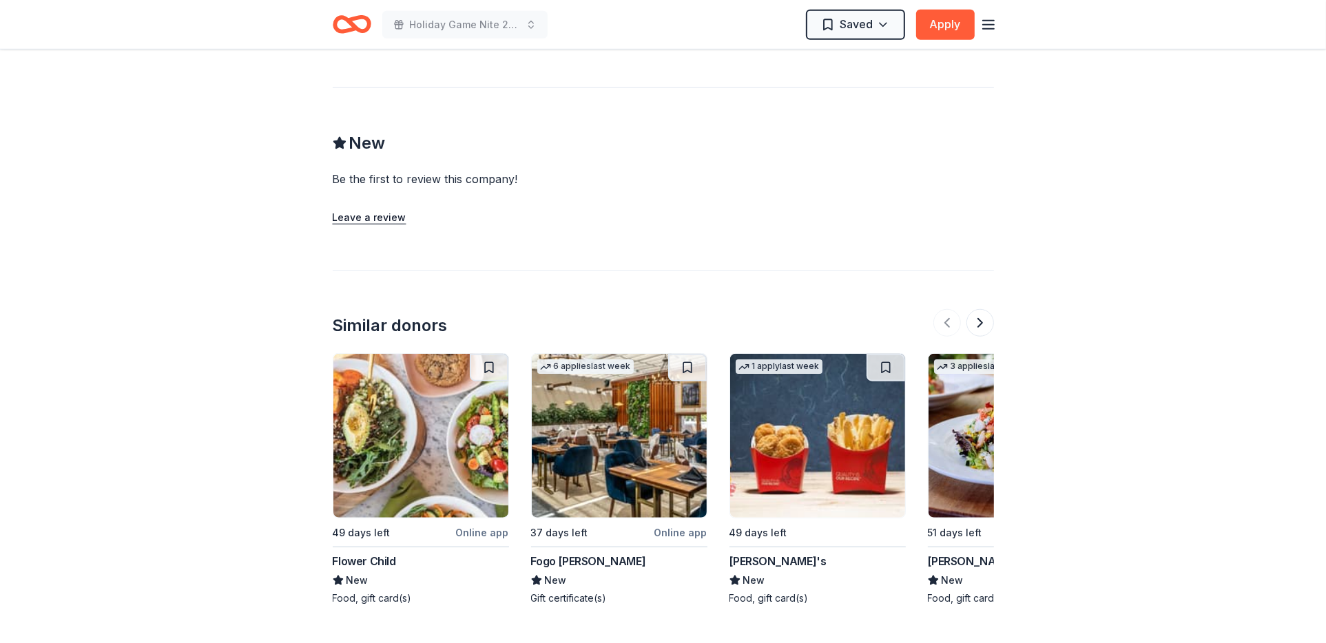
scroll to position [1240, 0]
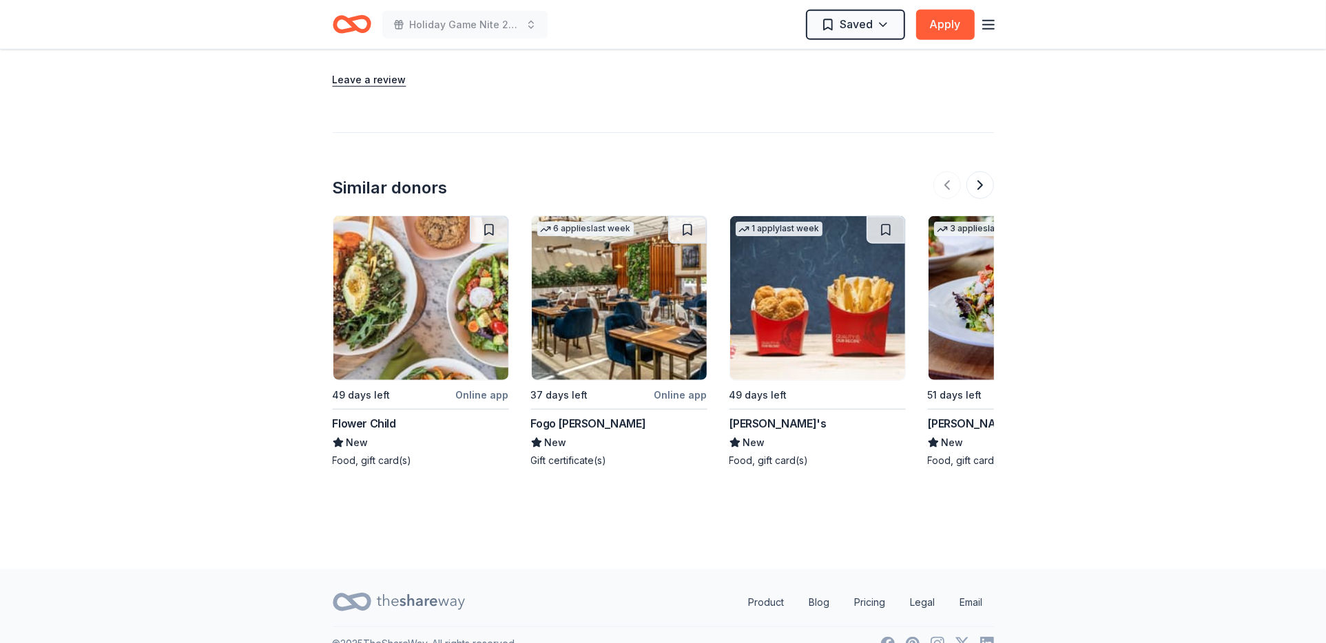
click at [600, 299] on img at bounding box center [619, 298] width 175 height 164
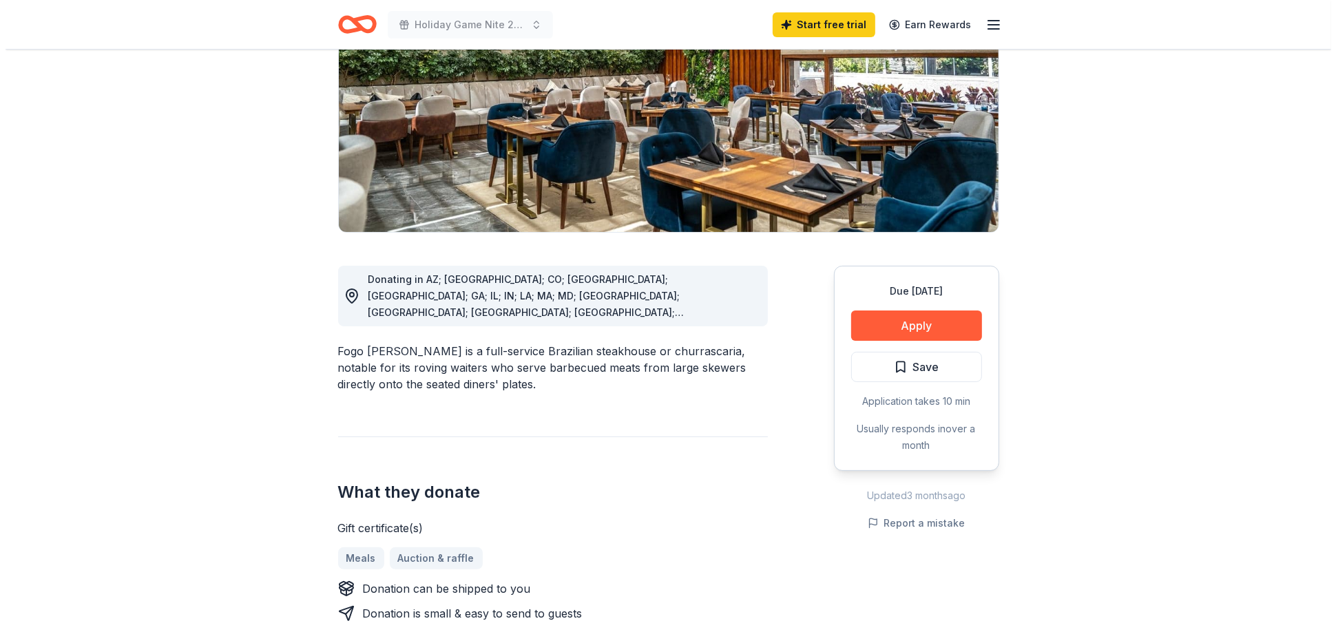
scroll to position [207, 0]
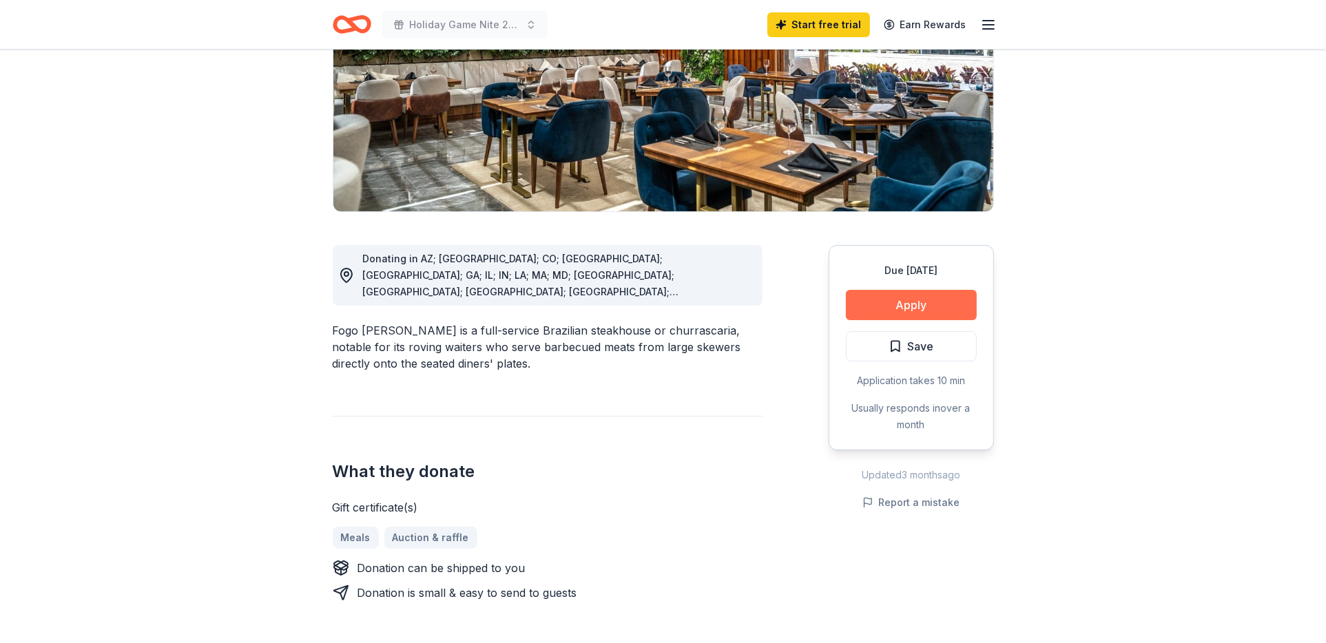
click at [927, 304] on button "Apply" at bounding box center [911, 305] width 131 height 30
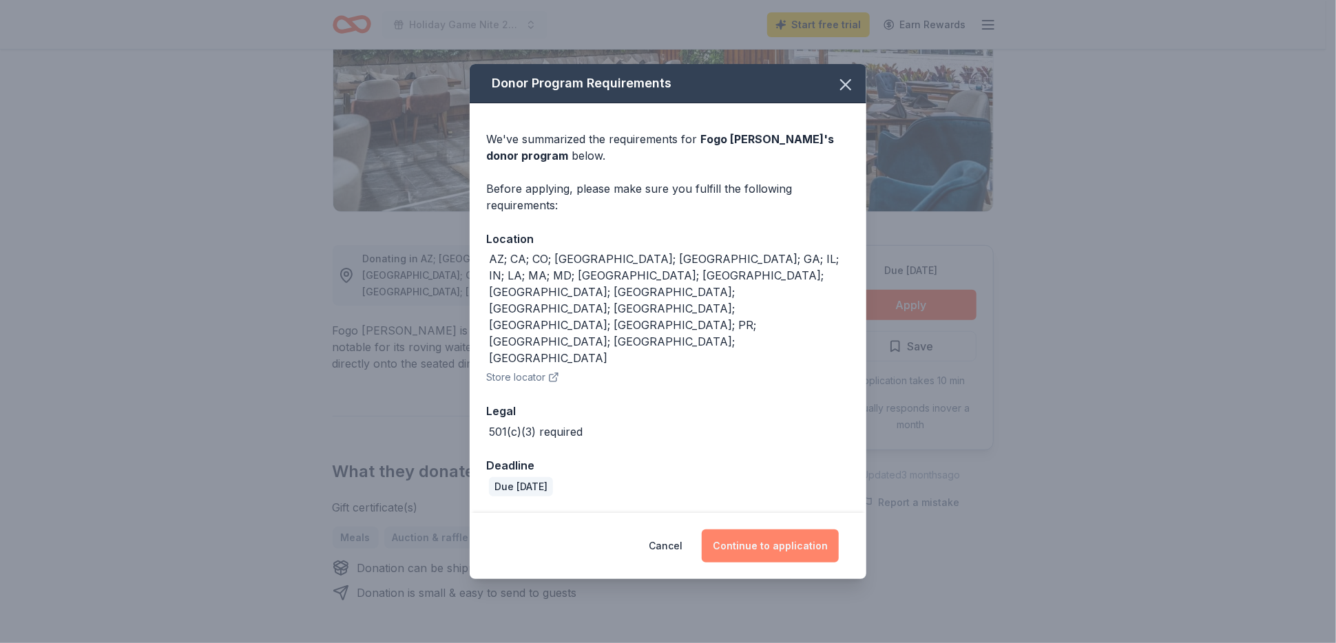
click at [822, 530] on button "Continue to application" at bounding box center [770, 546] width 137 height 33
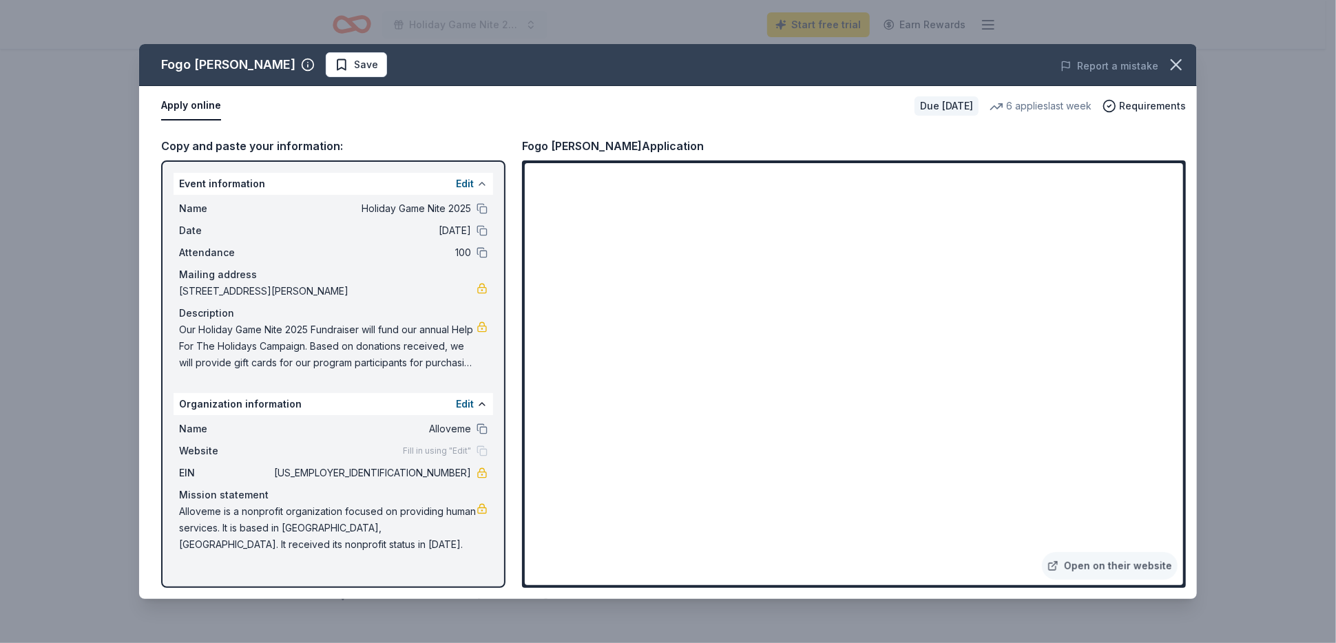
click at [483, 183] on button at bounding box center [482, 183] width 11 height 11
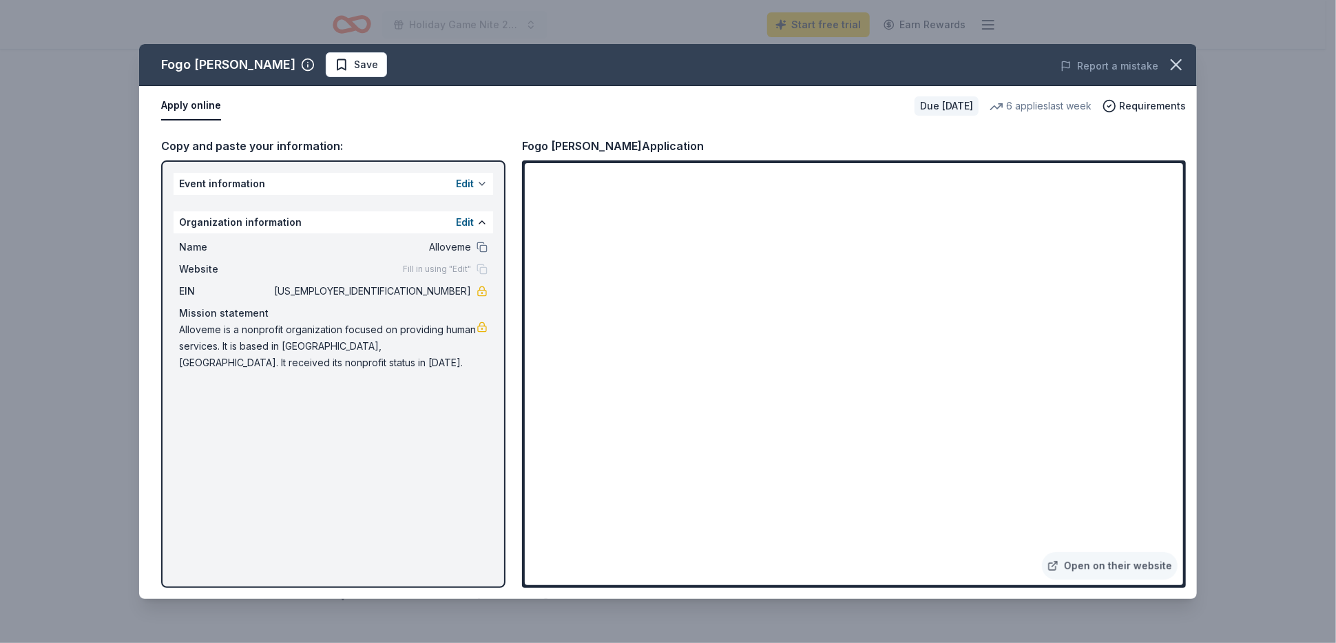
click at [483, 183] on button at bounding box center [482, 183] width 11 height 11
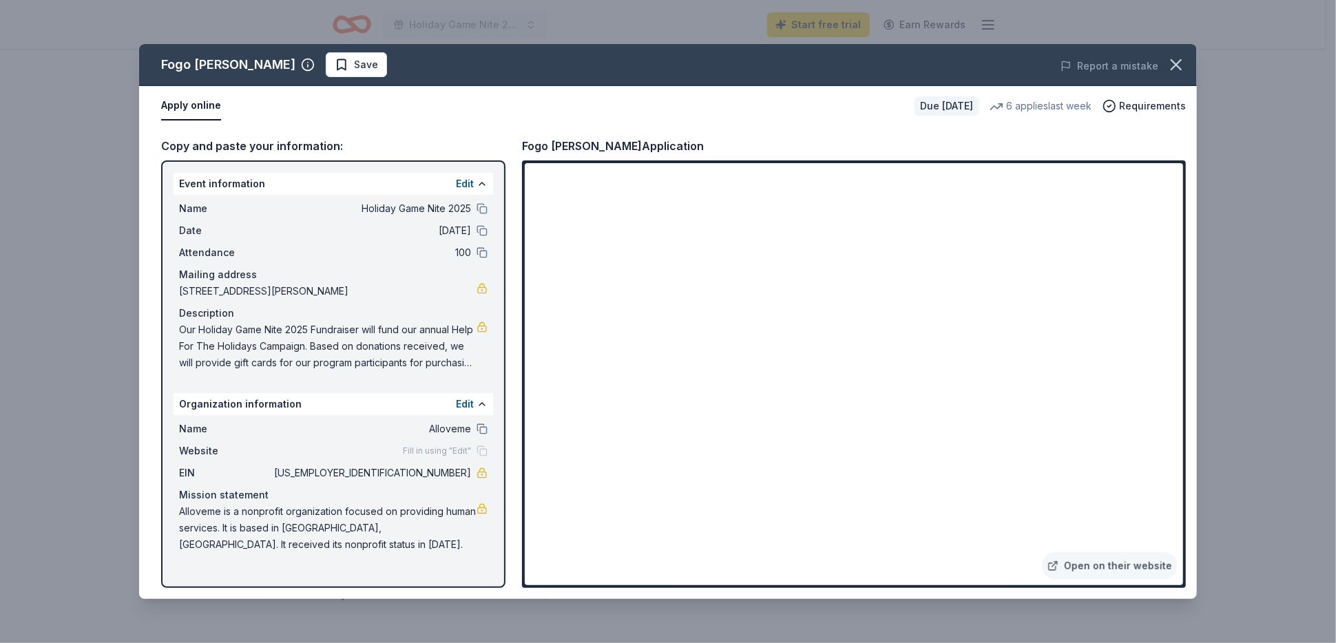
click at [197, 106] on button "Apply online" at bounding box center [191, 106] width 60 height 29
drag, startPoint x: 447, startPoint y: 358, endPoint x: 443, endPoint y: 351, distance: 8.0
click at [446, 357] on span "Our Holiday Game Nite 2025 Fundraiser will fund our annual Help For The Holiday…" at bounding box center [328, 347] width 298 height 50
drag, startPoint x: 180, startPoint y: 326, endPoint x: 210, endPoint y: 329, distance: 30.4
click at [262, 328] on span "Our Holiday Game Nite 2025 Fundraiser will fund our annual Help For The Holiday…" at bounding box center [328, 347] width 298 height 50
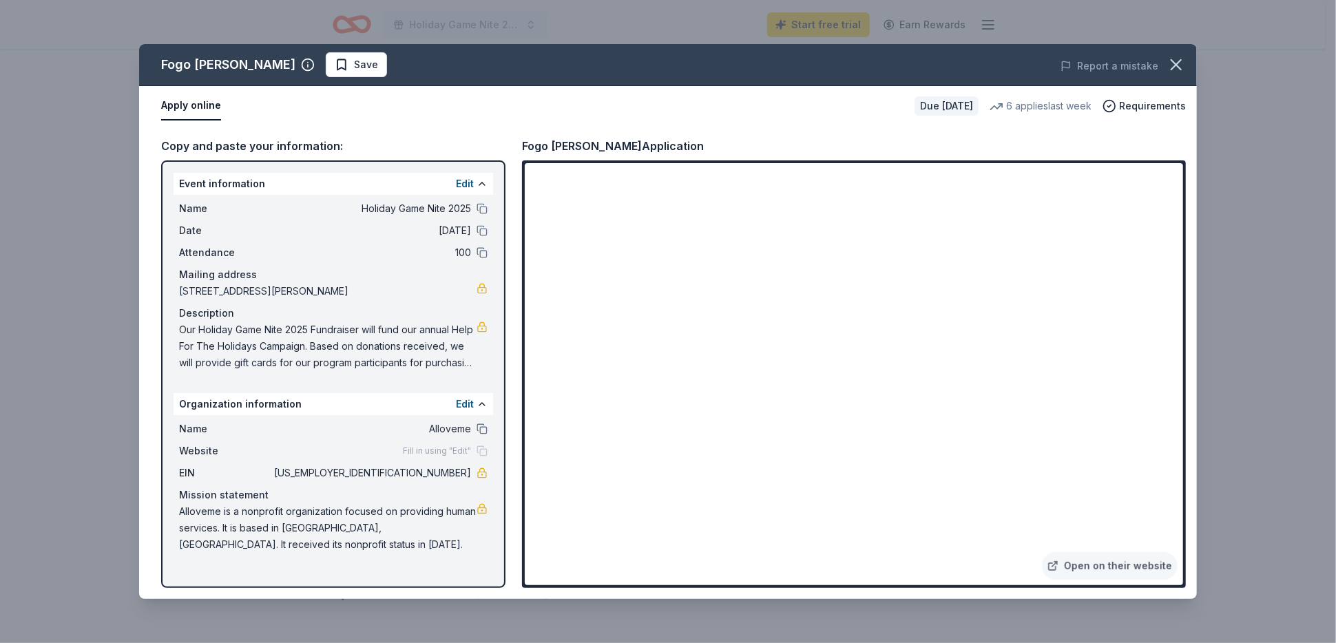
drag, startPoint x: 182, startPoint y: 327, endPoint x: 468, endPoint y: 287, distance: 289.4
click at [351, 327] on span "Our Holiday Game Nite 2025 Fundraiser will fund our annual Help For The Holiday…" at bounding box center [328, 347] width 298 height 50
click at [1141, 570] on link "Open on their website" at bounding box center [1110, 566] width 136 height 28
